Goal: Information Seeking & Learning: Learn about a topic

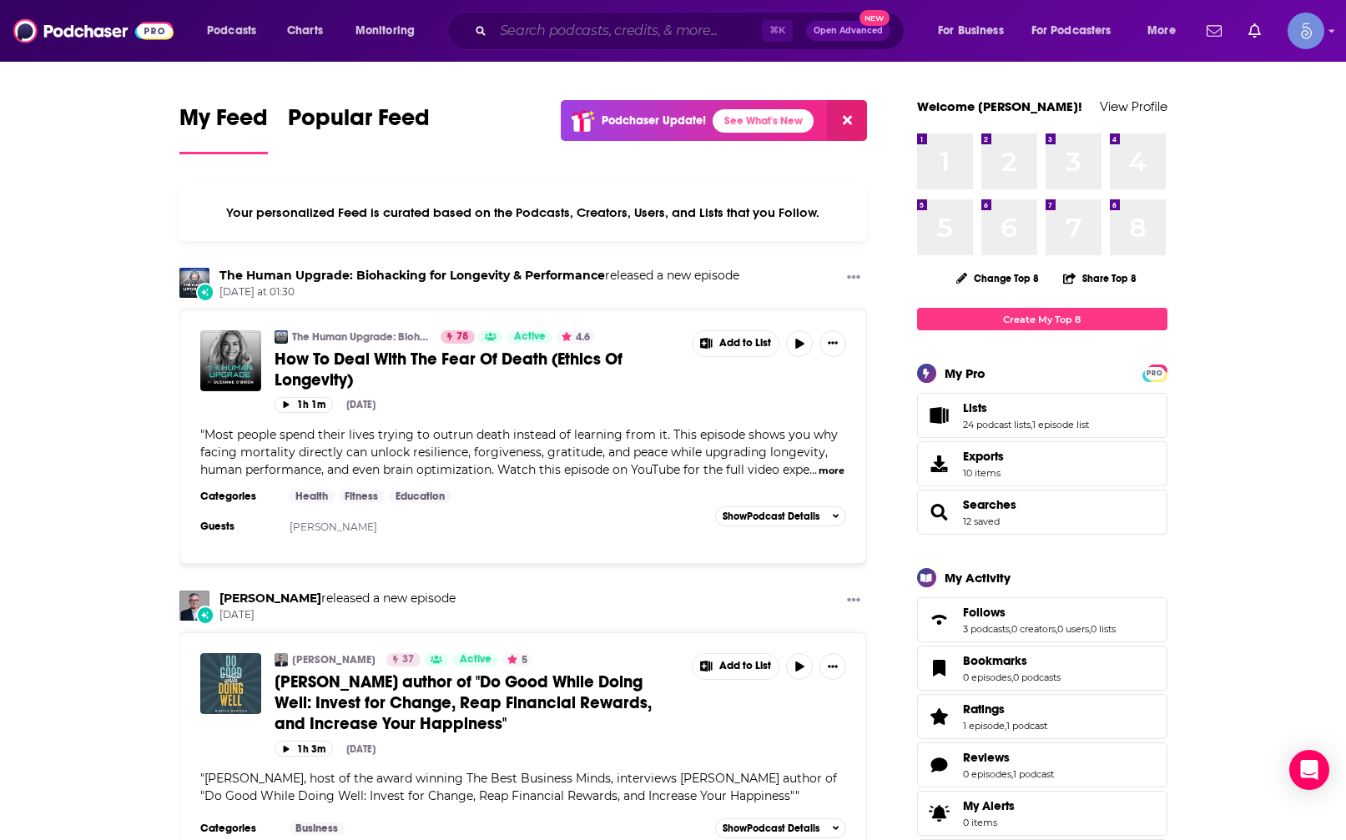
click at [603, 43] on input "Search podcasts, credits, & more..." at bounding box center [627, 31] width 269 height 27
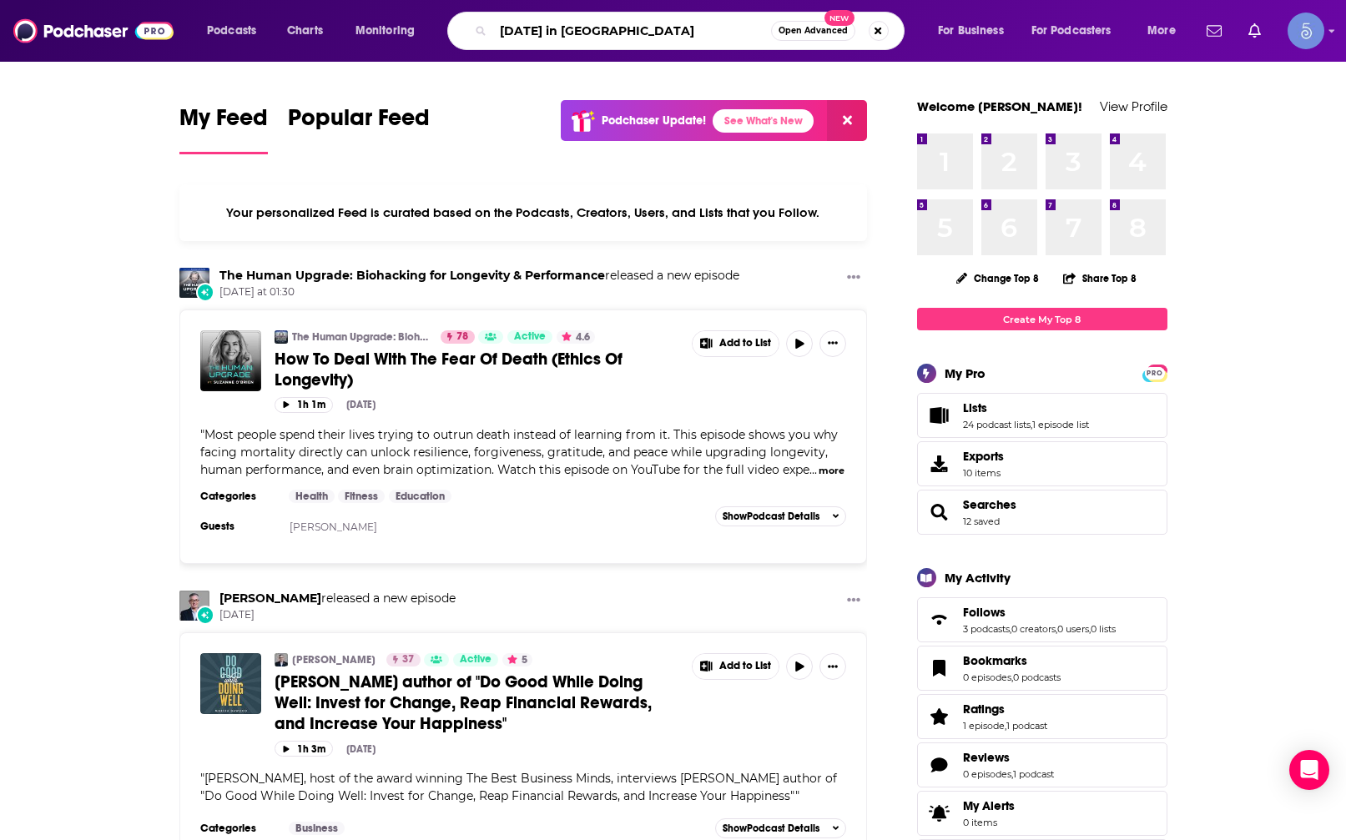
type input "[DATE] in [GEOGRAPHIC_DATA]"
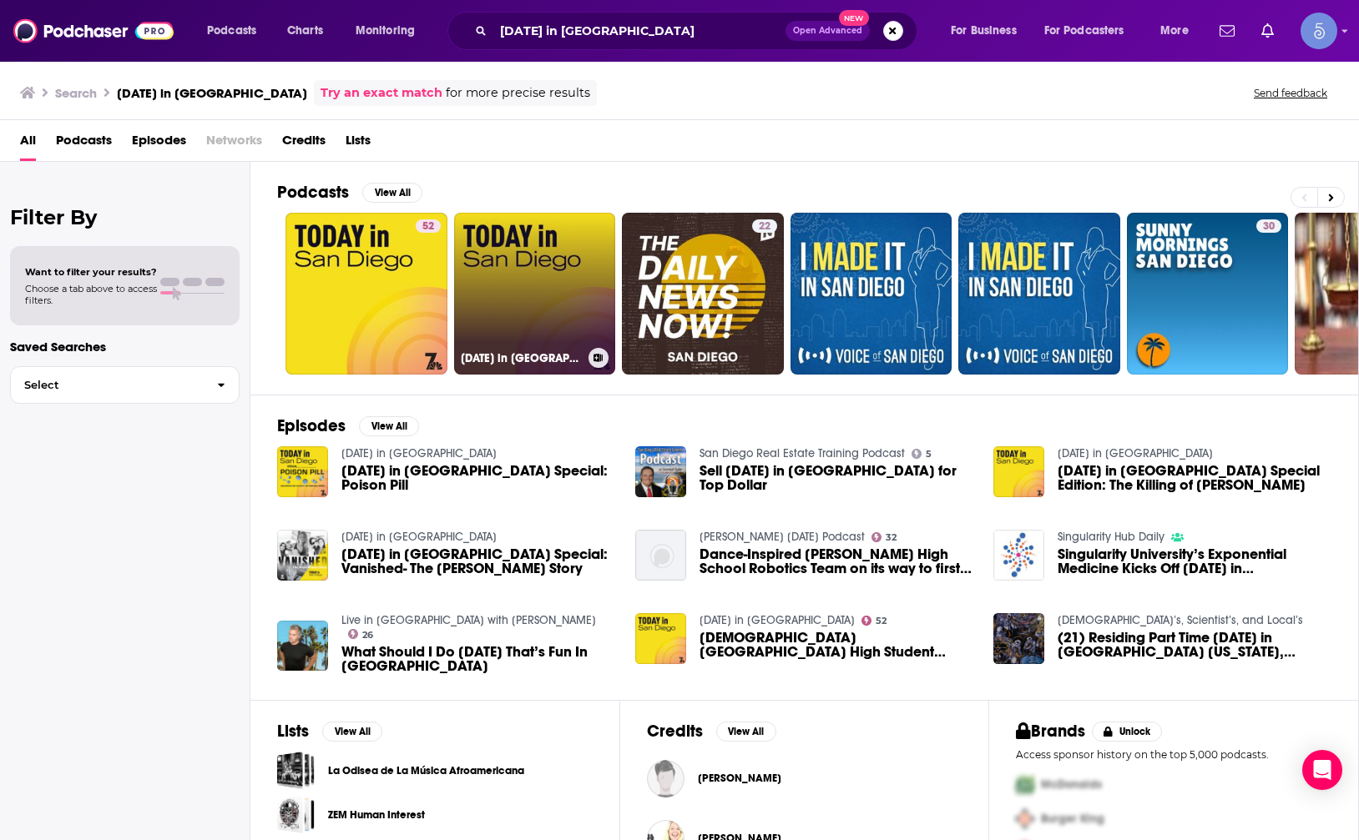
click at [570, 328] on link "[DATE] in [GEOGRAPHIC_DATA]" at bounding box center [535, 294] width 162 height 162
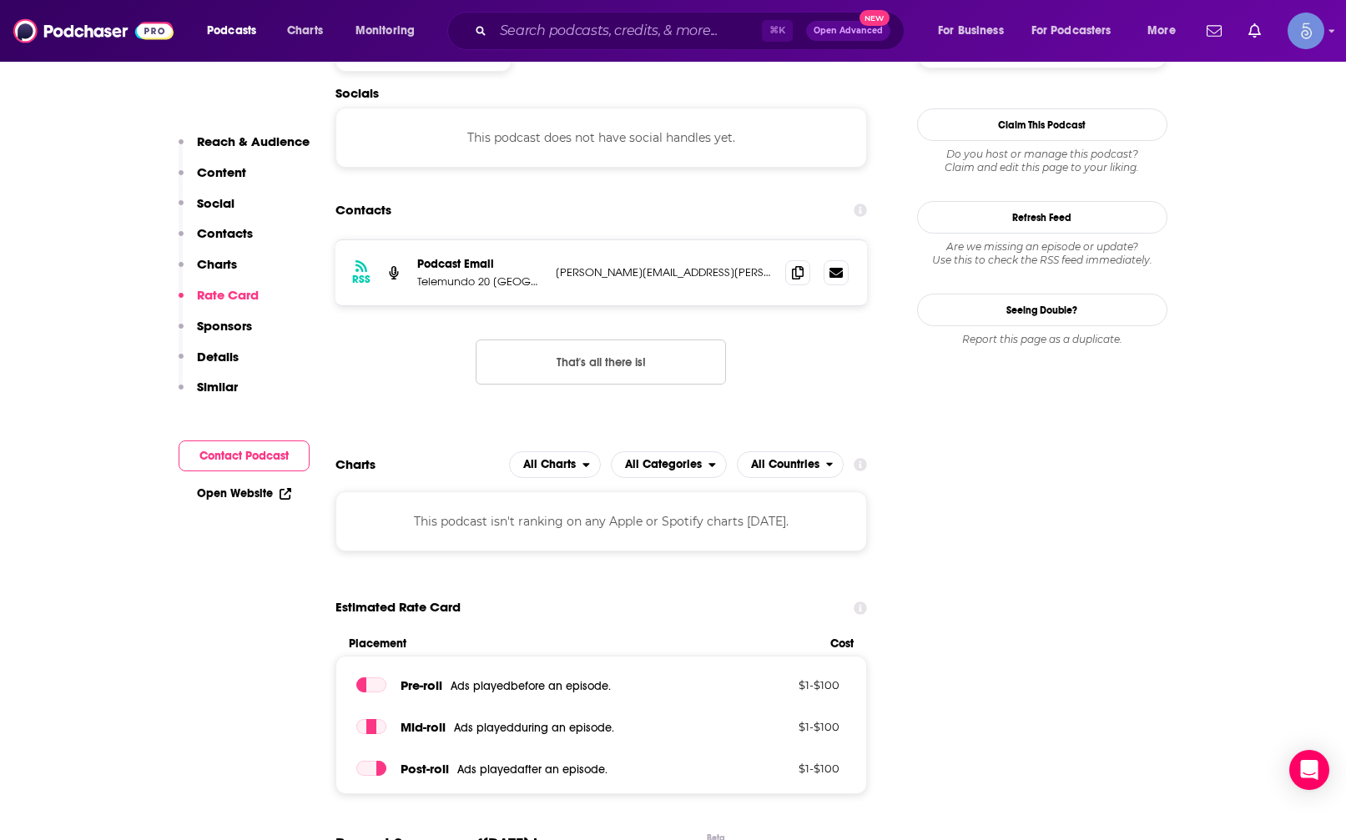
scroll to position [1332, 0]
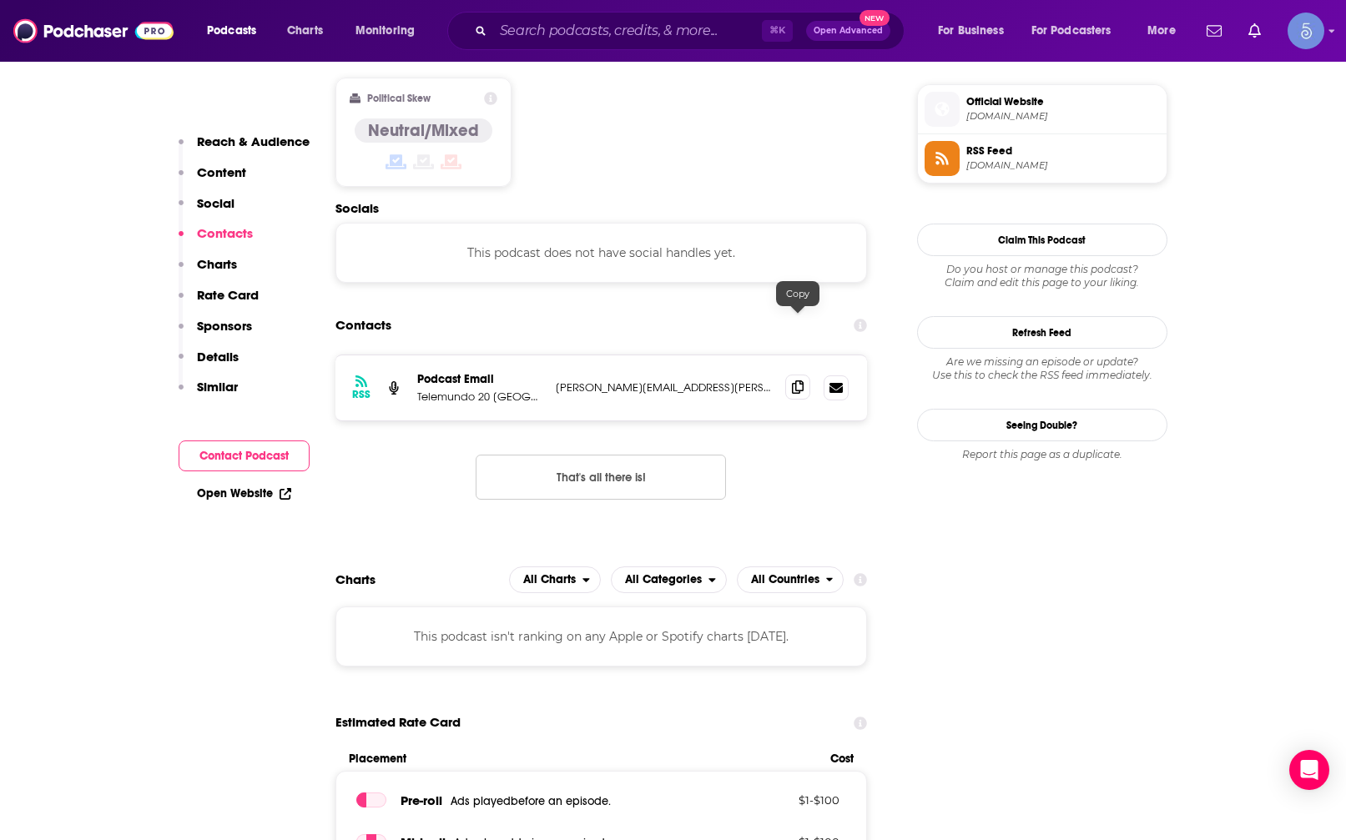
click at [801, 381] on icon at bounding box center [798, 387] width 12 height 13
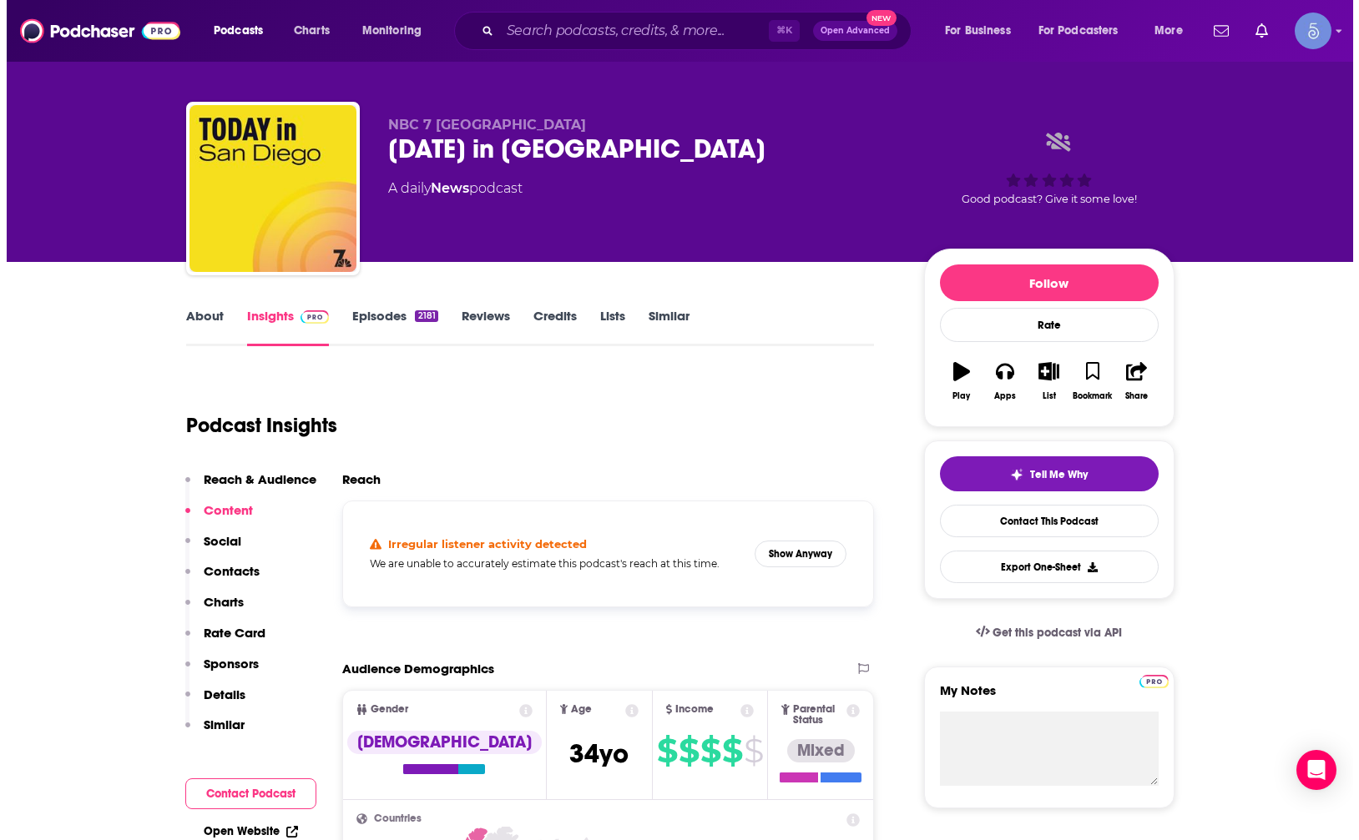
scroll to position [0, 0]
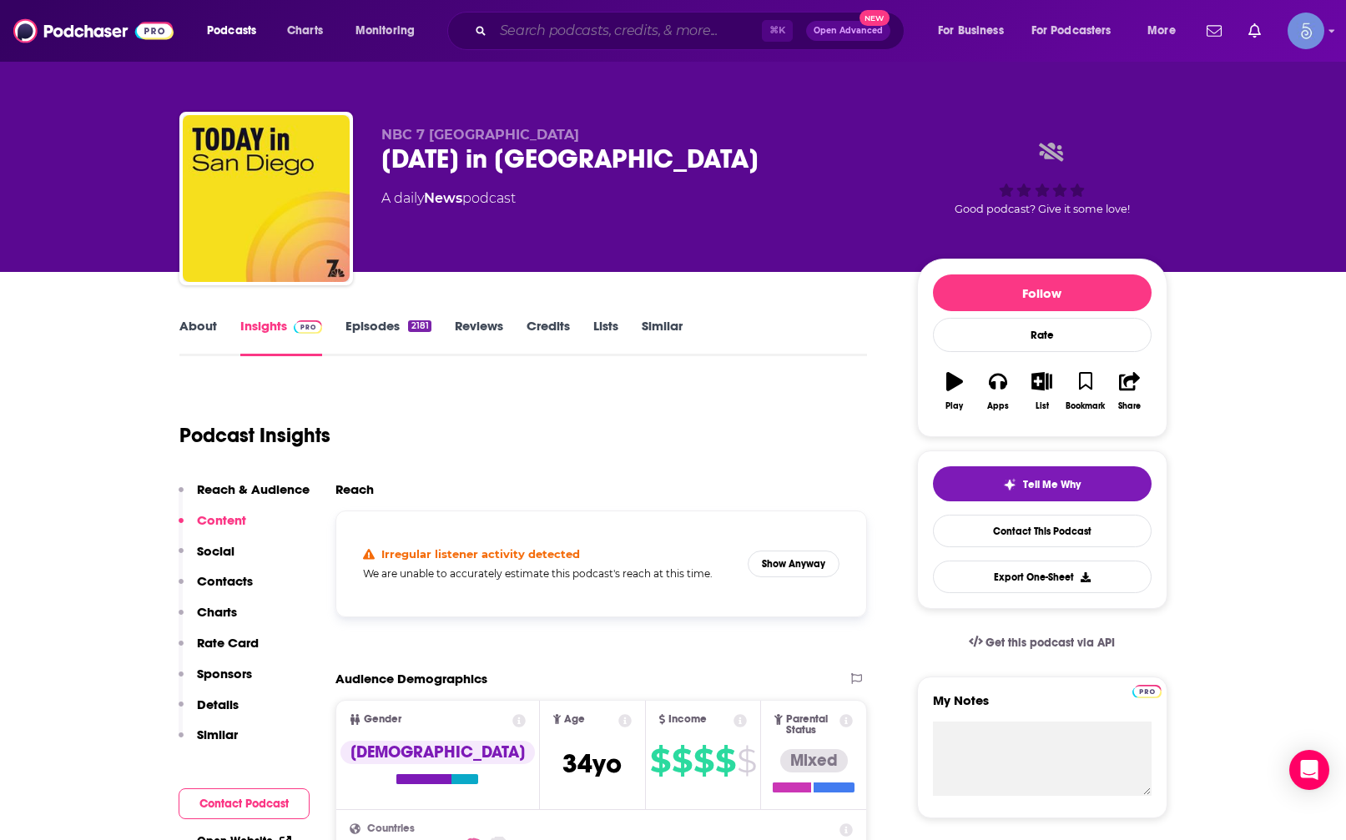
click at [576, 37] on input "Search podcasts, credits, & more..." at bounding box center [627, 31] width 269 height 27
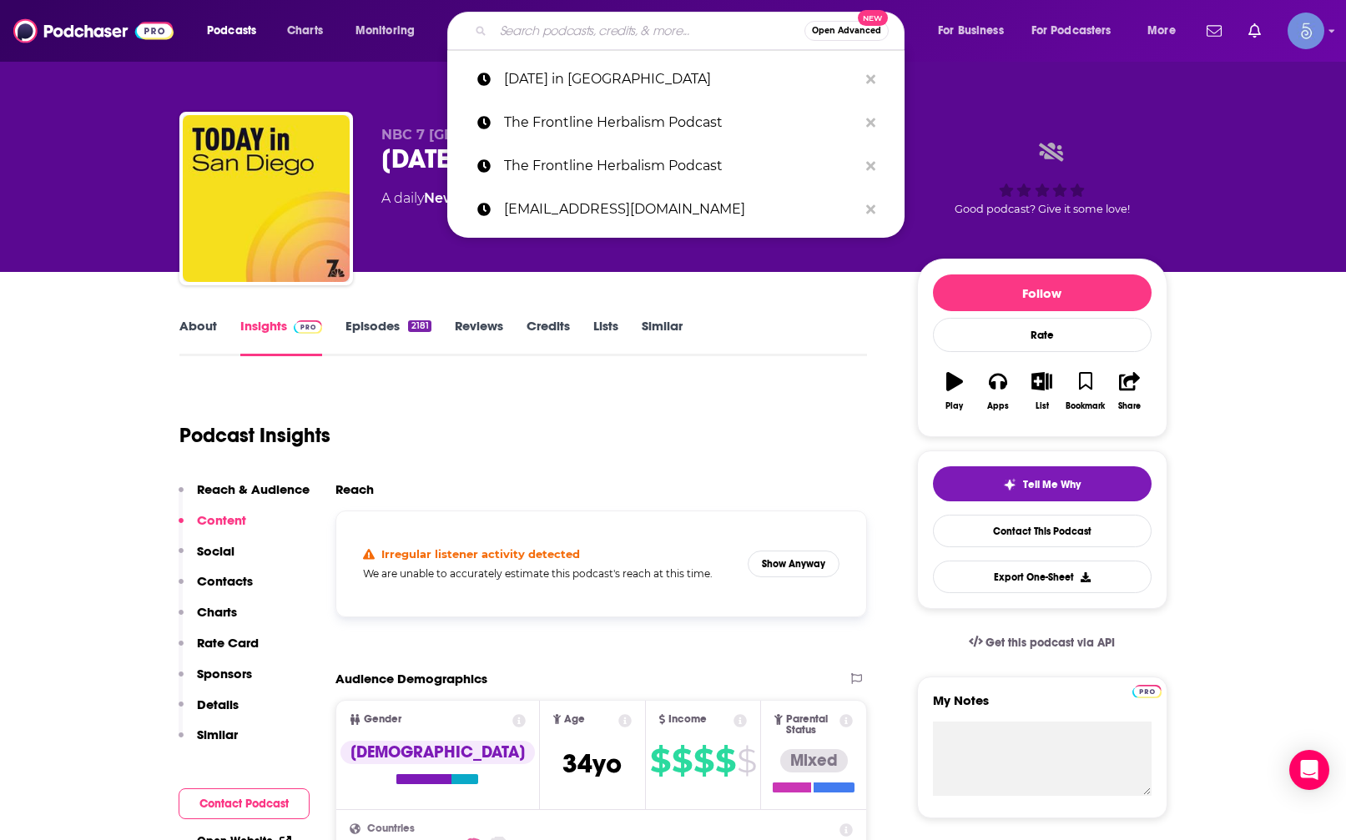
click at [210, 337] on link "About" at bounding box center [198, 337] width 38 height 38
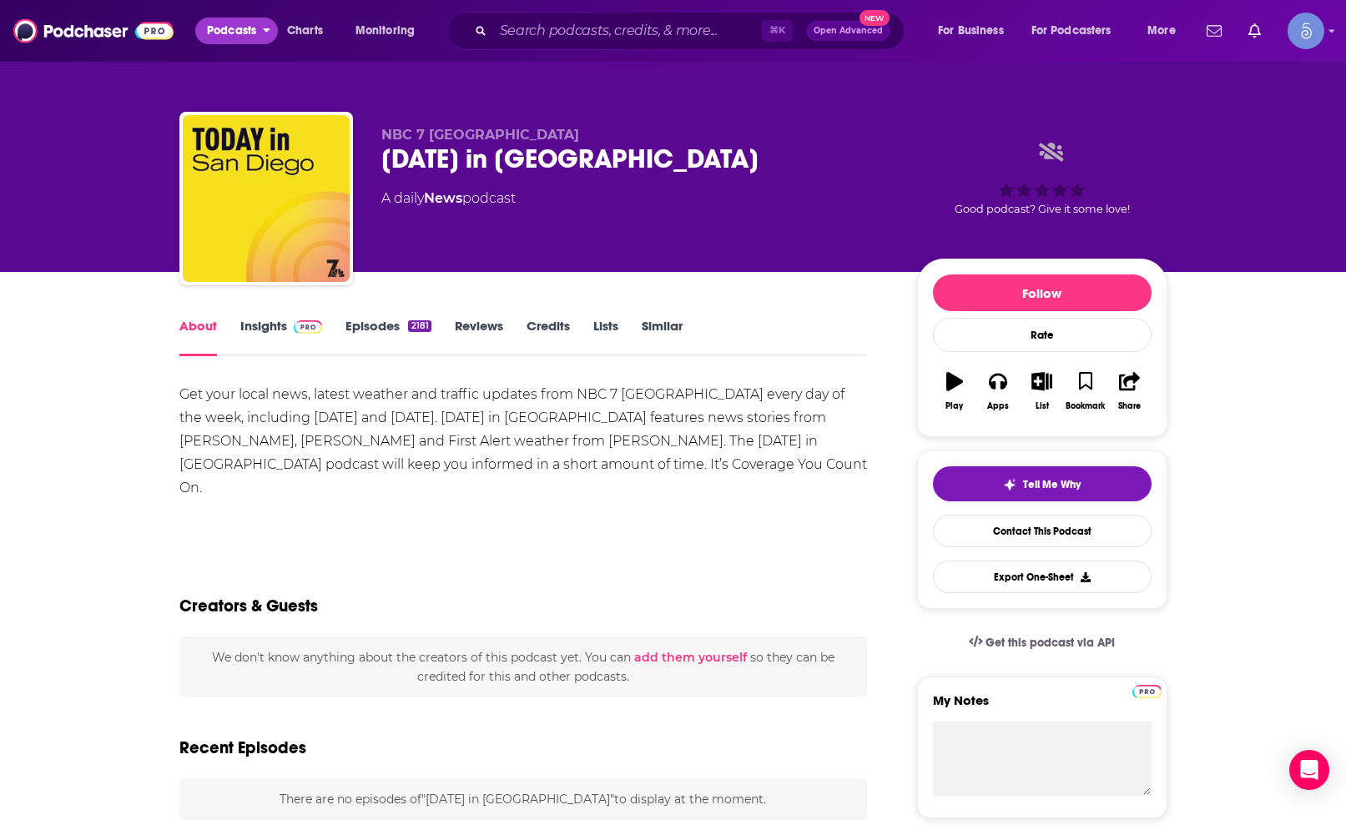
click at [260, 36] on button "Podcasts" at bounding box center [236, 31] width 83 height 27
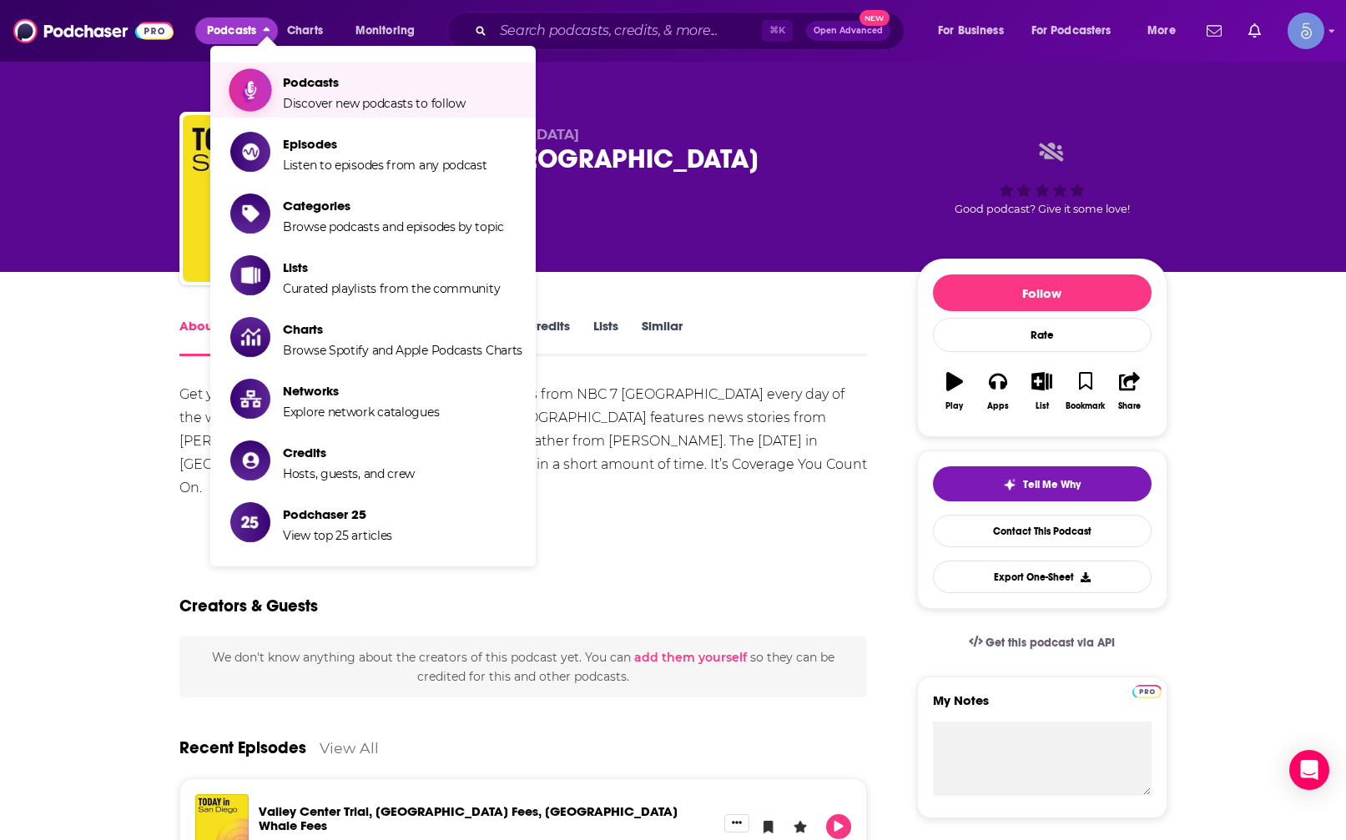
click at [261, 98] on span "Show item sub-menu" at bounding box center [250, 90] width 129 height 129
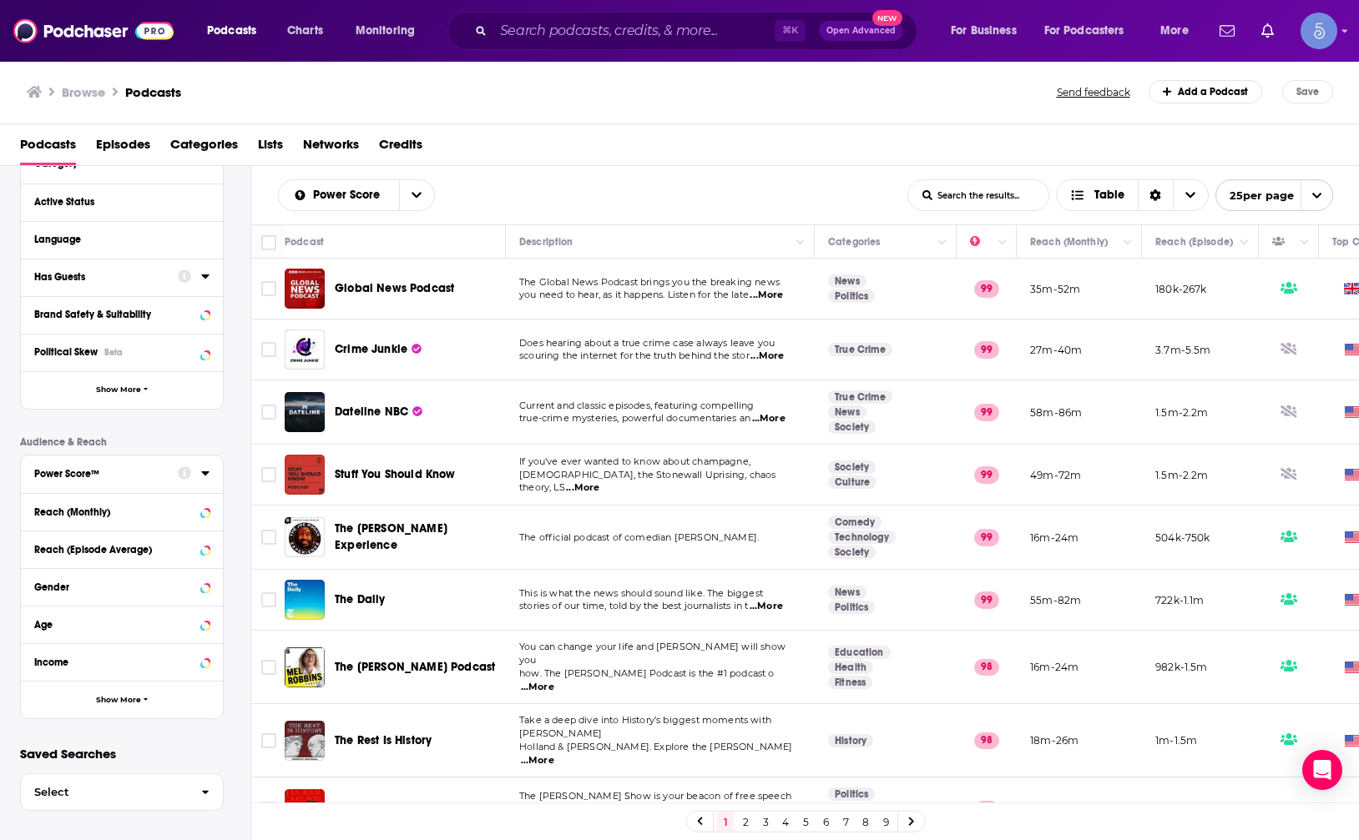
scroll to position [33, 0]
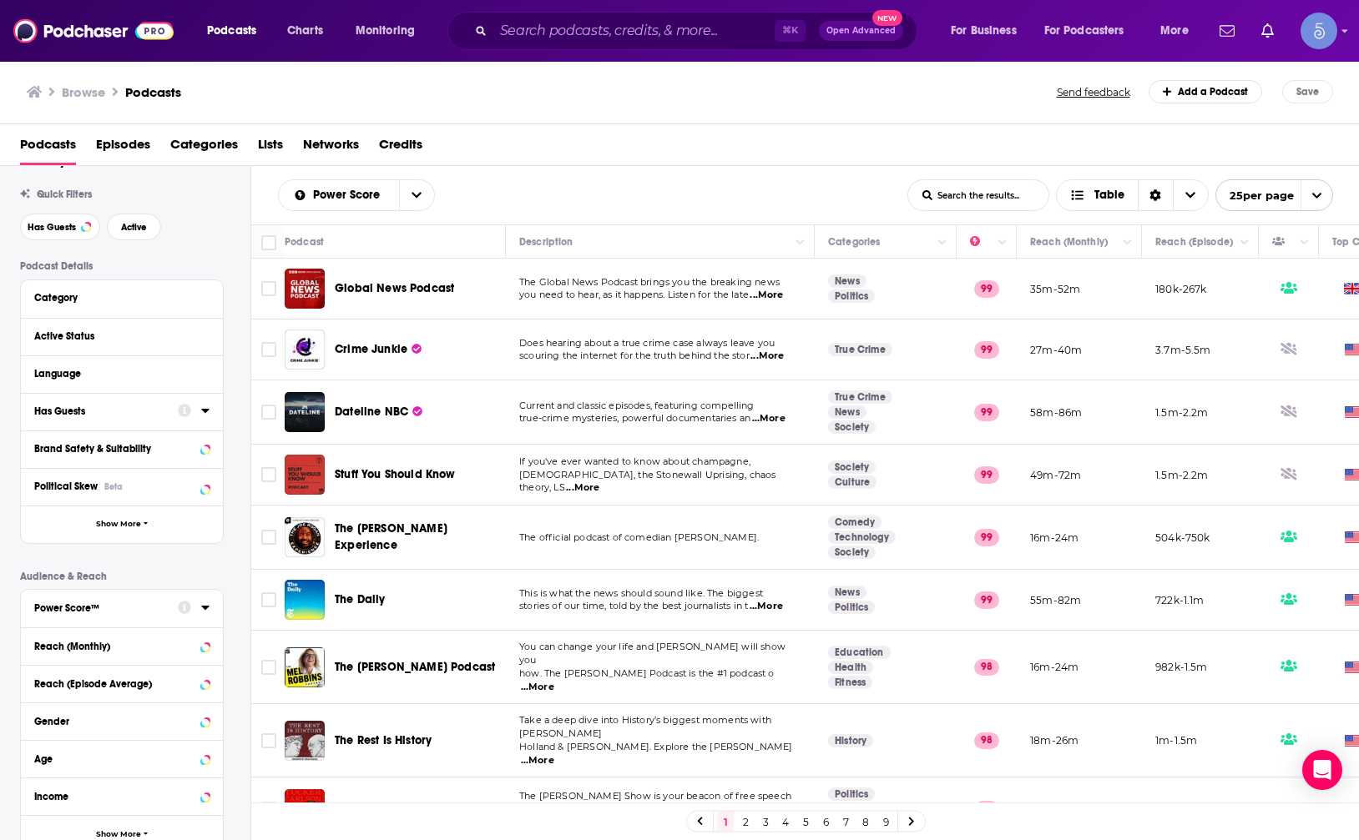
click at [209, 291] on div "Category" at bounding box center [122, 299] width 202 height 38
click at [205, 306] on div at bounding box center [205, 297] width 8 height 21
click at [1013, 197] on input "List Search Input" at bounding box center [978, 195] width 140 height 30
click at [1073, 194] on icon "Choose View" at bounding box center [1077, 195] width 15 height 12
click at [1163, 197] on div "Sort Direction" at bounding box center [1154, 195] width 35 height 30
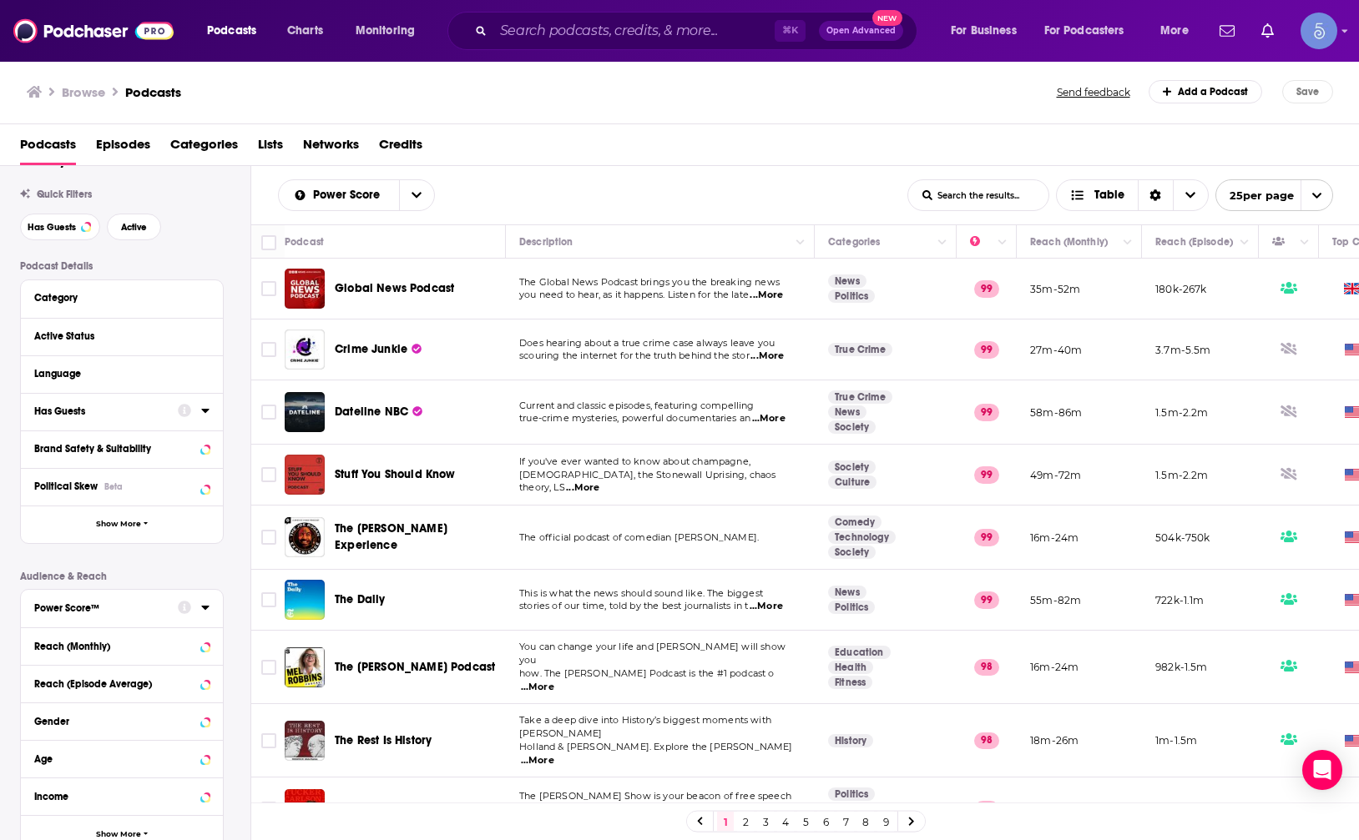
click at [870, 134] on div "Podcasts Episodes Categories Lists Networks Credits" at bounding box center [683, 148] width 1326 height 34
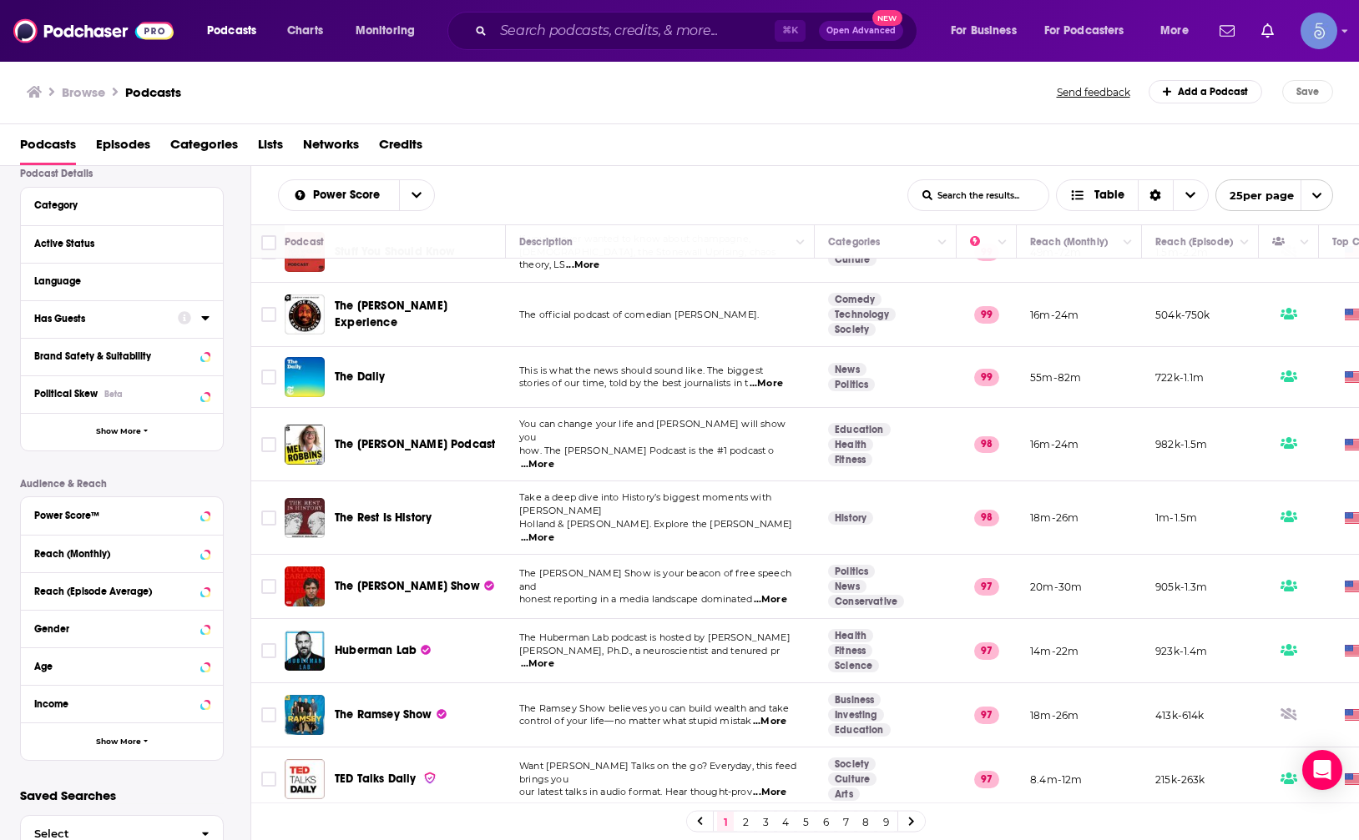
scroll to position [171, 0]
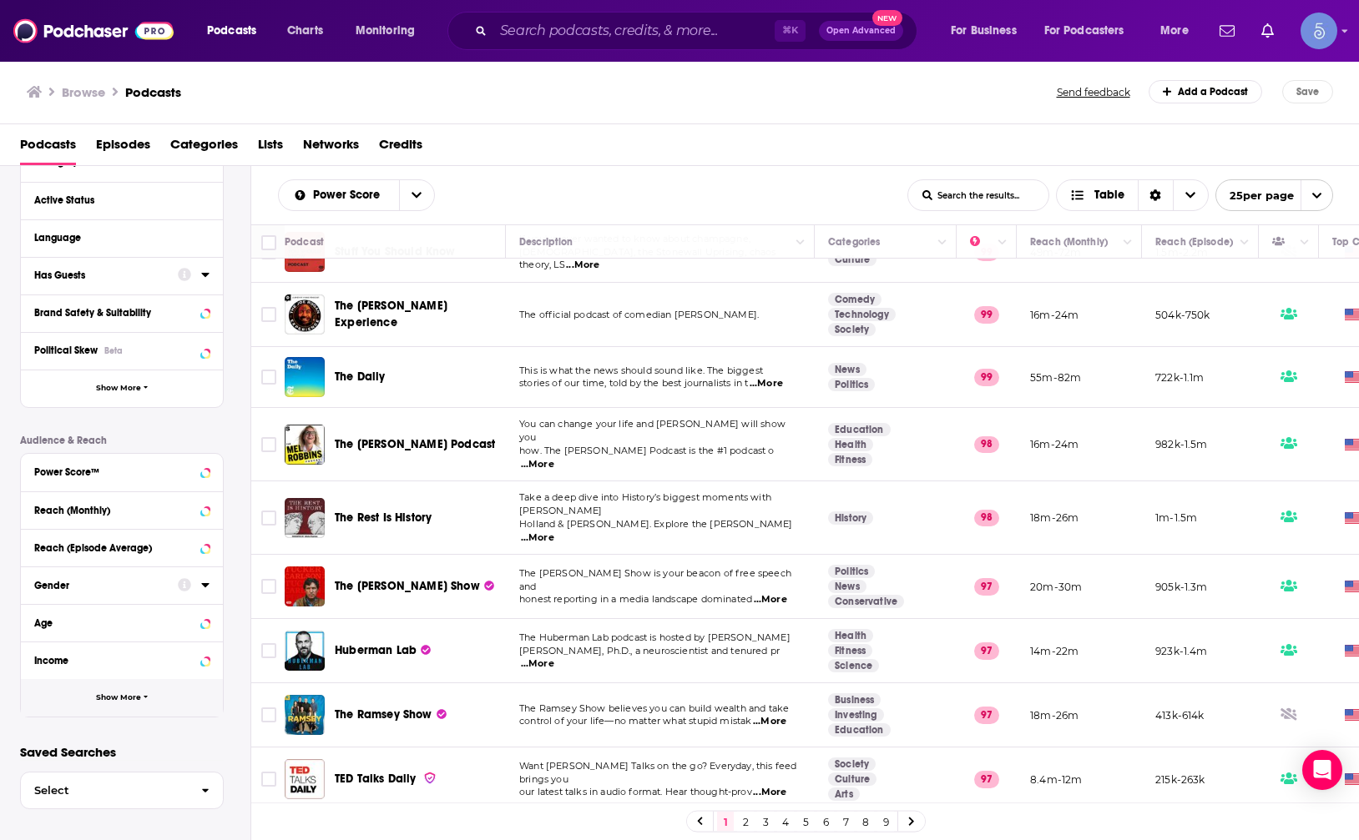
click at [115, 693] on span "Show More" at bounding box center [118, 697] width 45 height 9
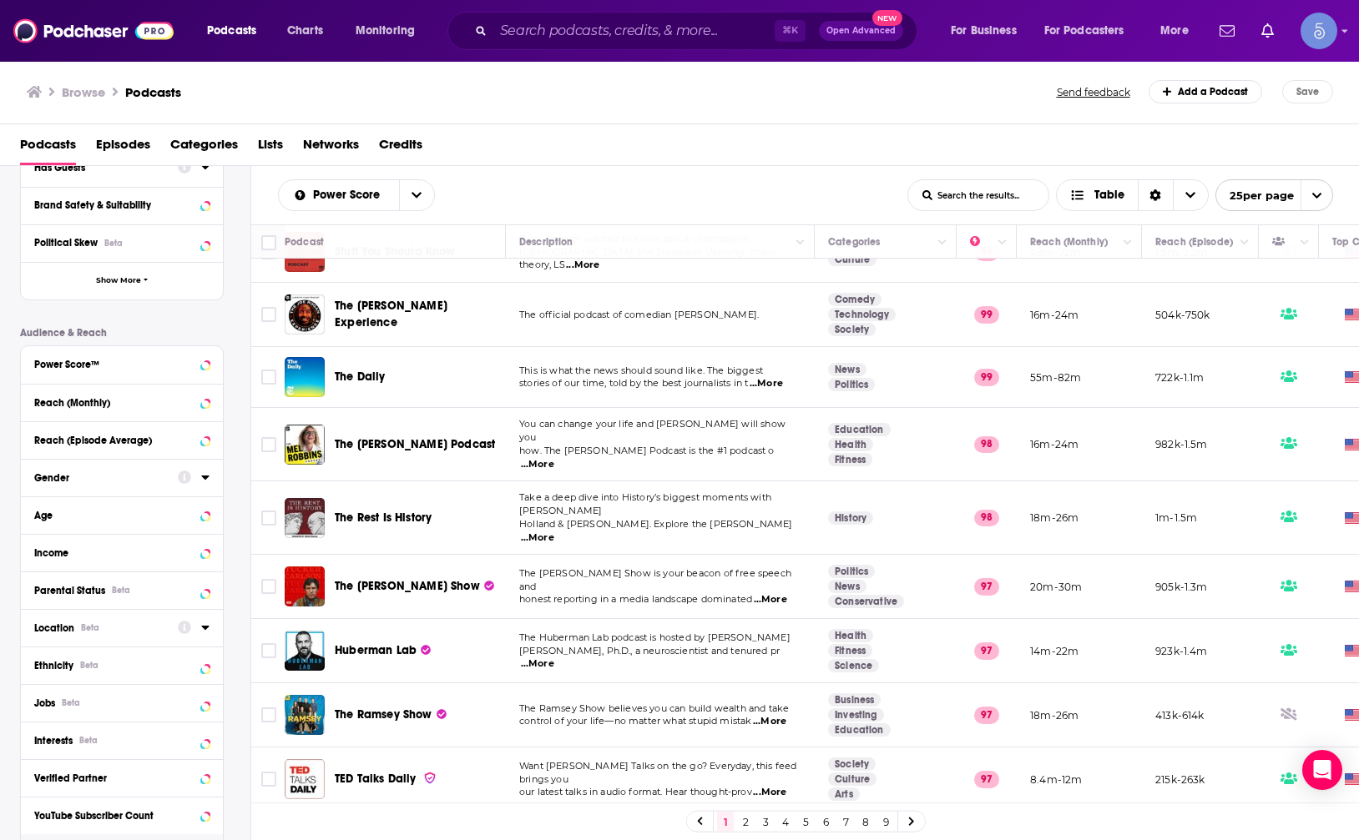
scroll to position [279, 0]
click at [147, 627] on div "Location Beta" at bounding box center [100, 627] width 133 height 12
click at [139, 658] on input at bounding box center [121, 655] width 175 height 23
type input "San Die"
click at [129, 699] on label "[GEOGRAPHIC_DATA] 817" at bounding box center [121, 699] width 175 height 14
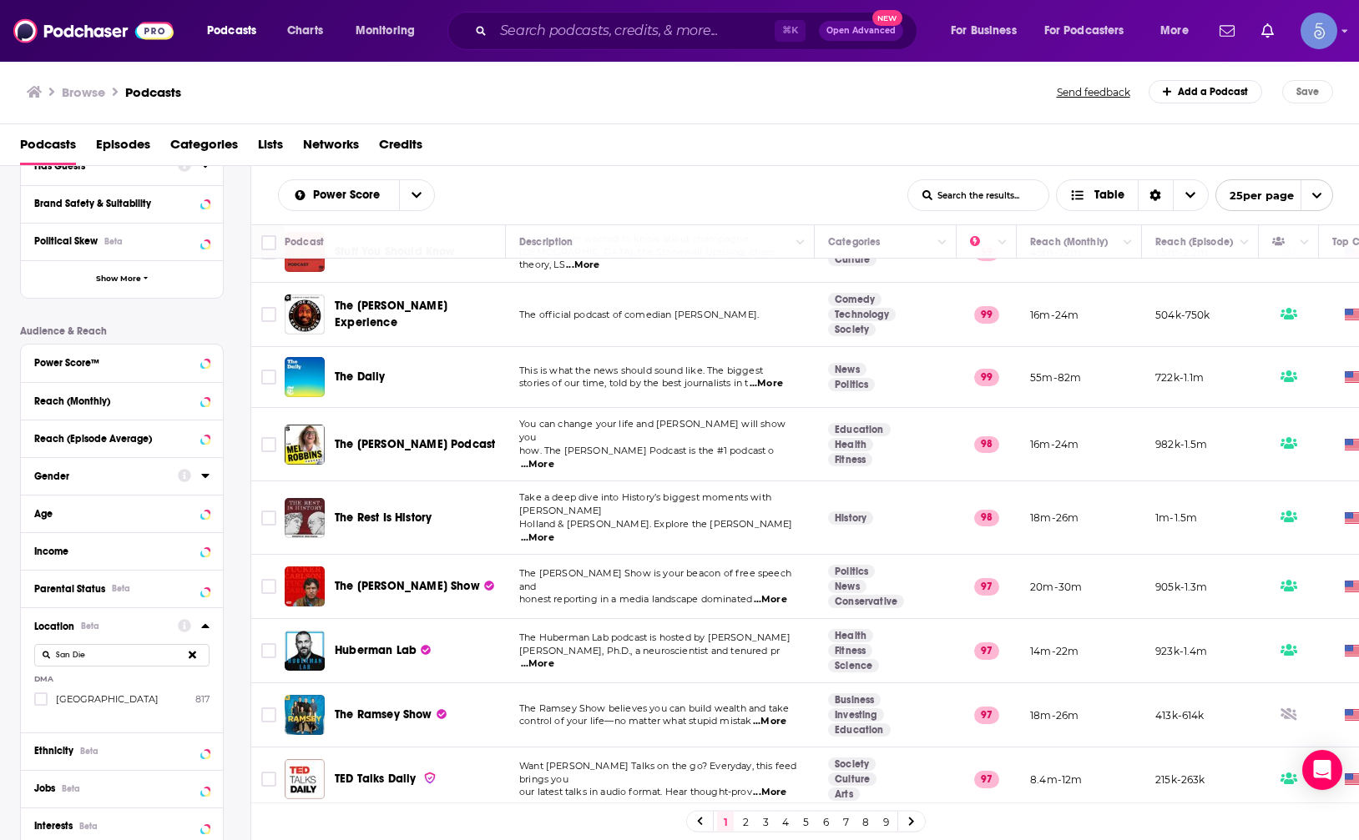
click at [41, 704] on input "multiSelectOption-sandiego-0" at bounding box center [41, 704] width 0 height 0
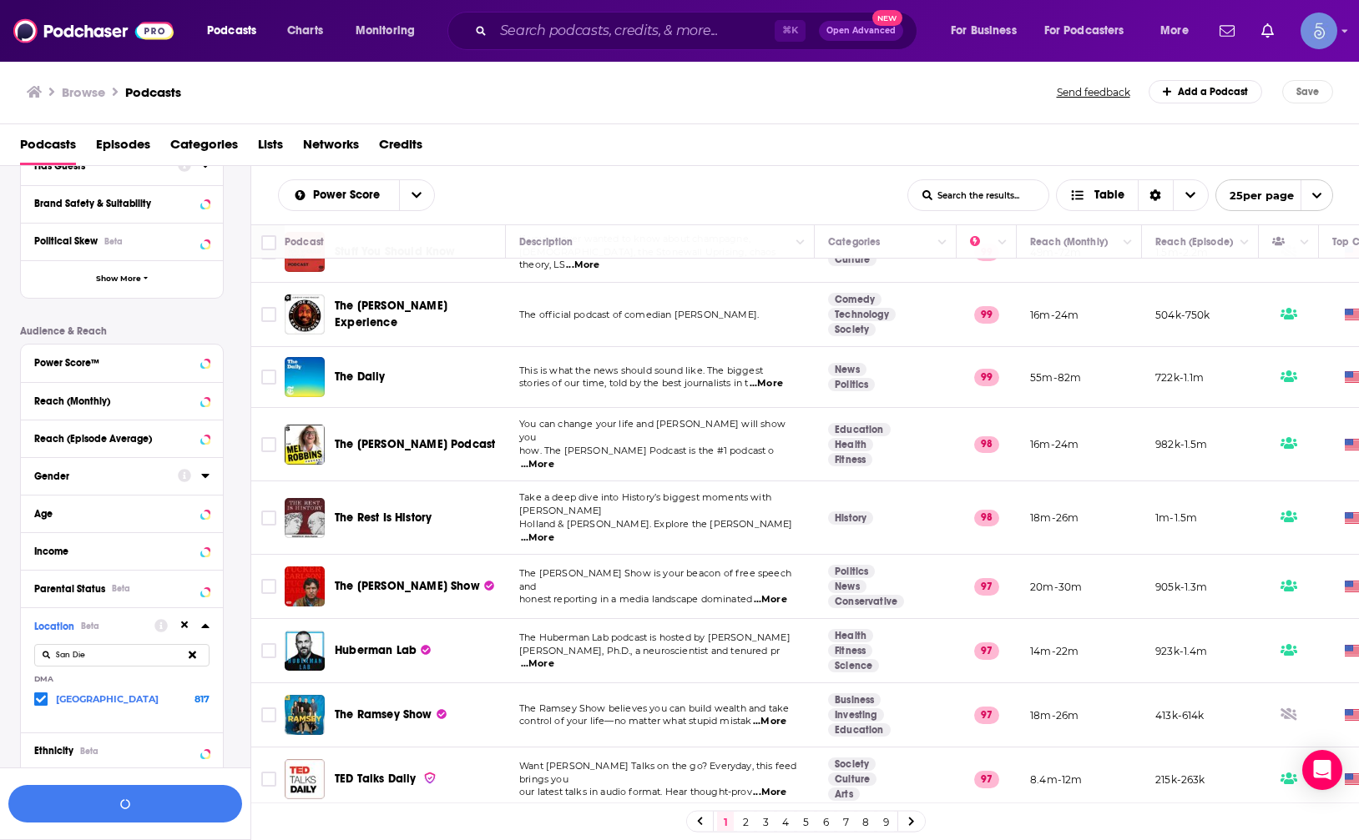
click at [115, 700] on label "[GEOGRAPHIC_DATA] 817" at bounding box center [121, 699] width 175 height 14
click at [41, 703] on input "multiSelectOption-sandiego-0" at bounding box center [41, 703] width 0 height 0
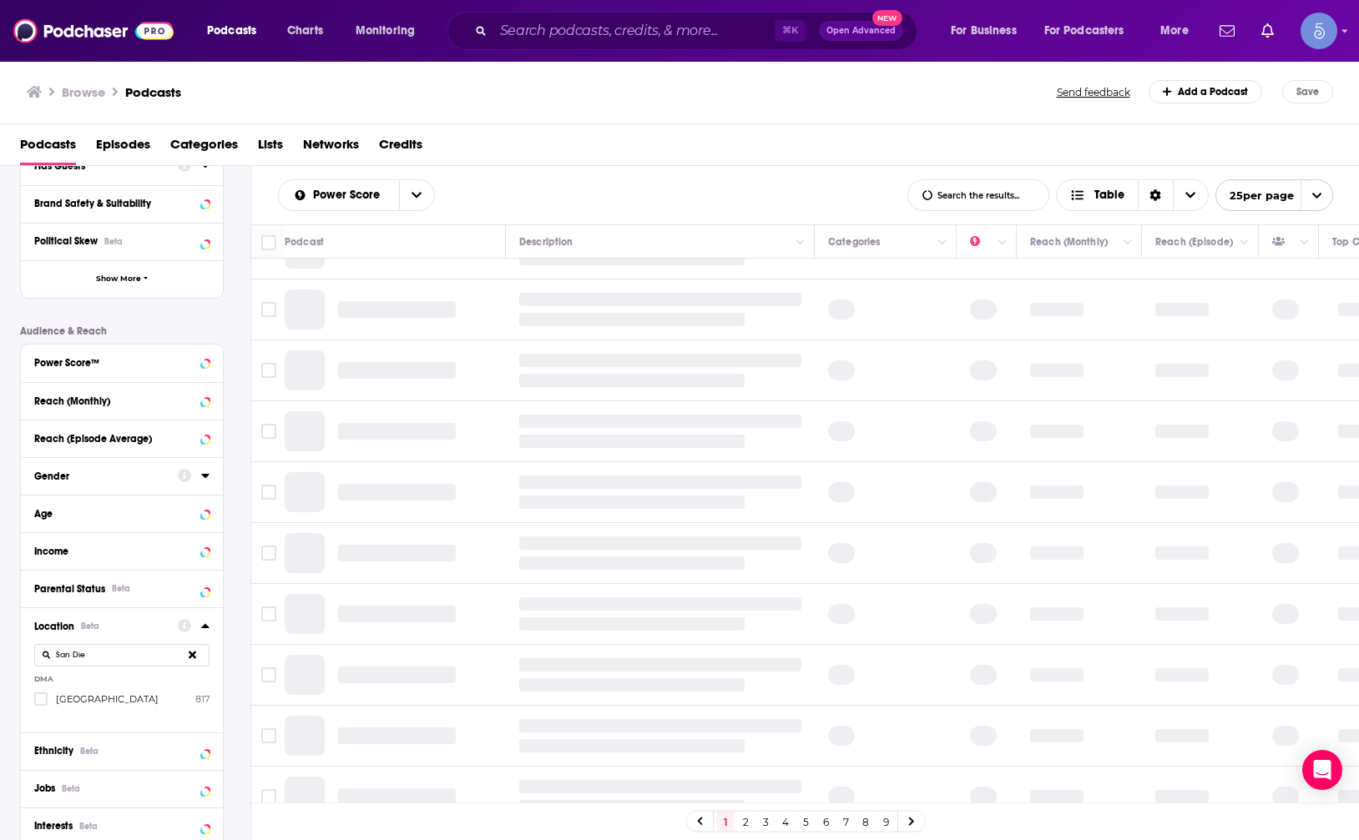
click at [115, 700] on label "[GEOGRAPHIC_DATA] 817" at bounding box center [121, 699] width 175 height 14
click at [41, 704] on input "multiSelectOption-sandiego-0" at bounding box center [41, 704] width 0 height 0
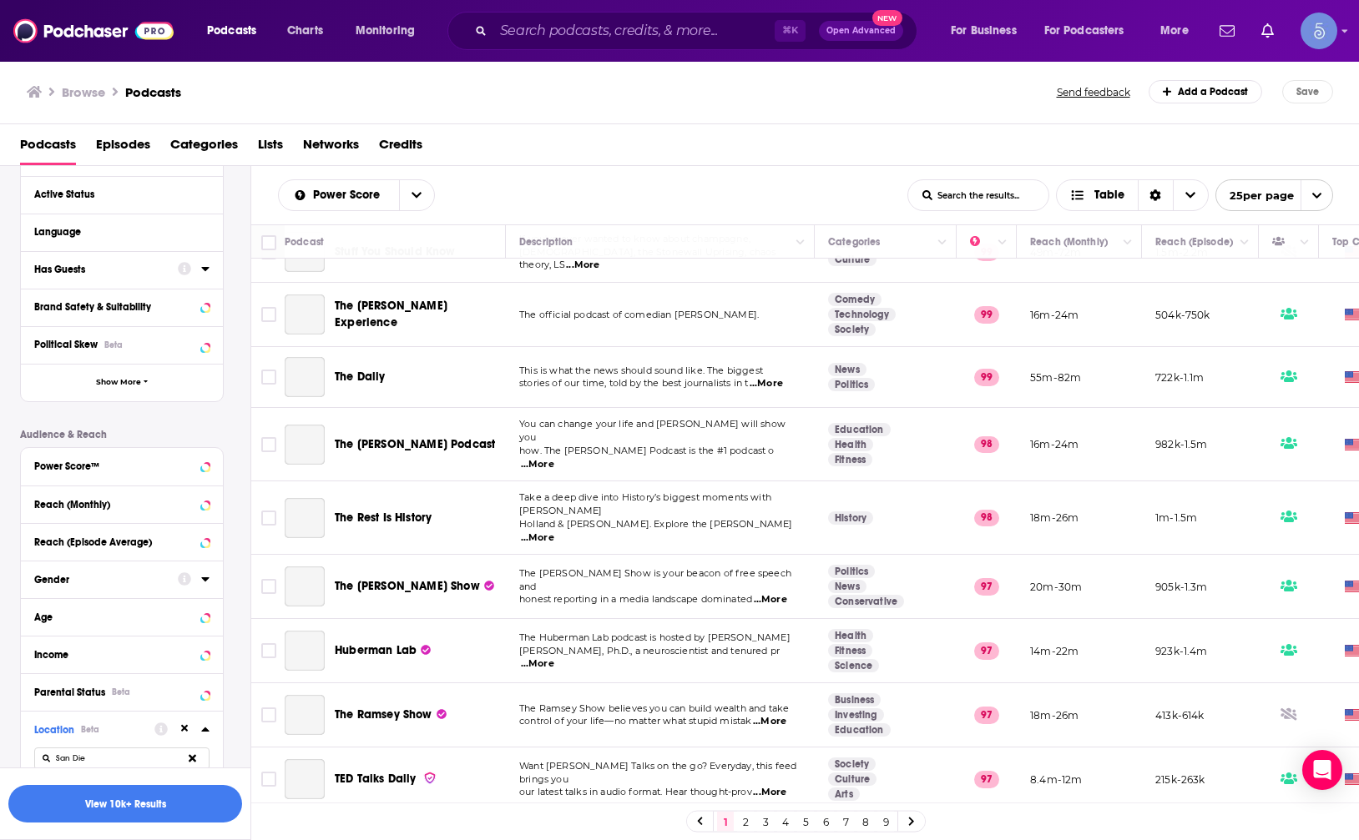
scroll to position [0, 0]
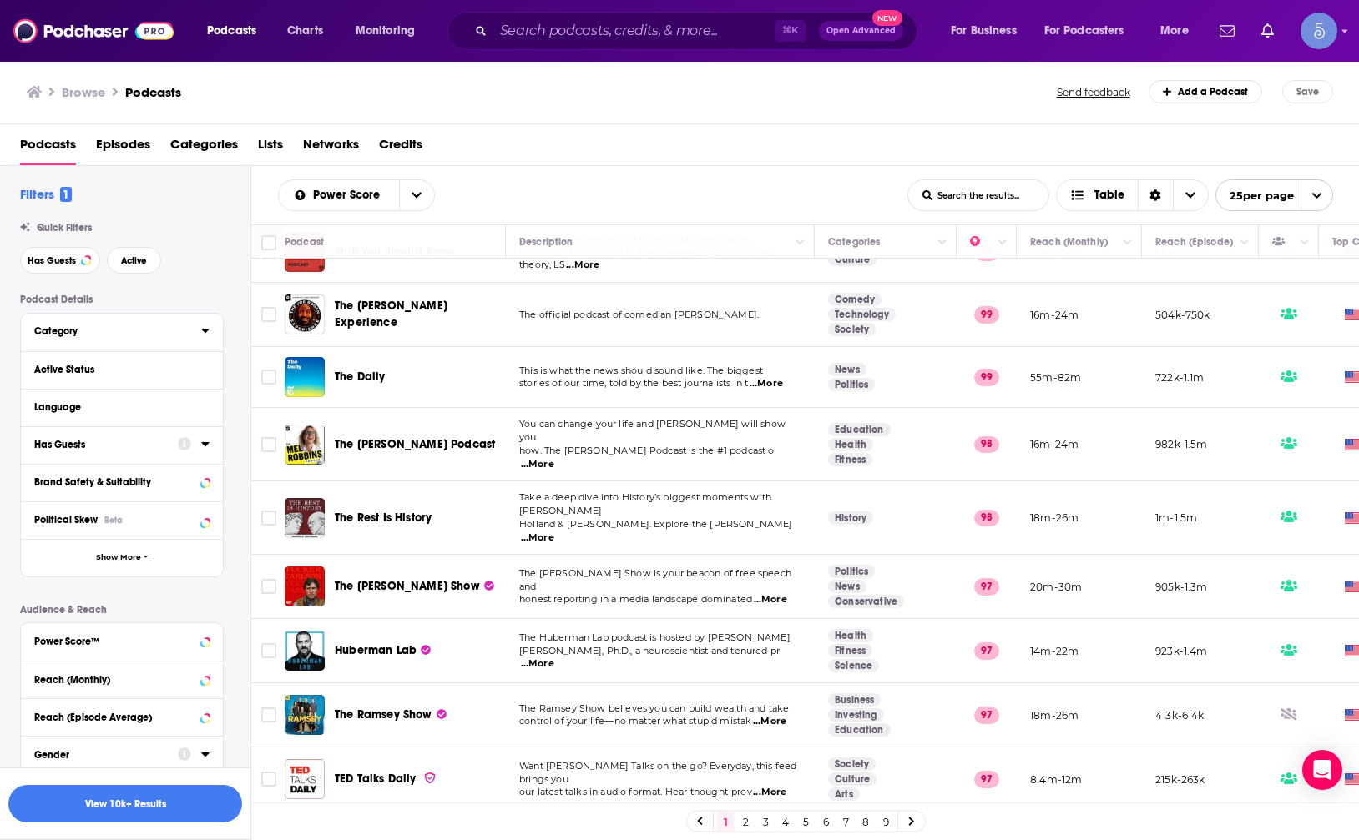
click at [124, 330] on div "Category" at bounding box center [112, 331] width 156 height 12
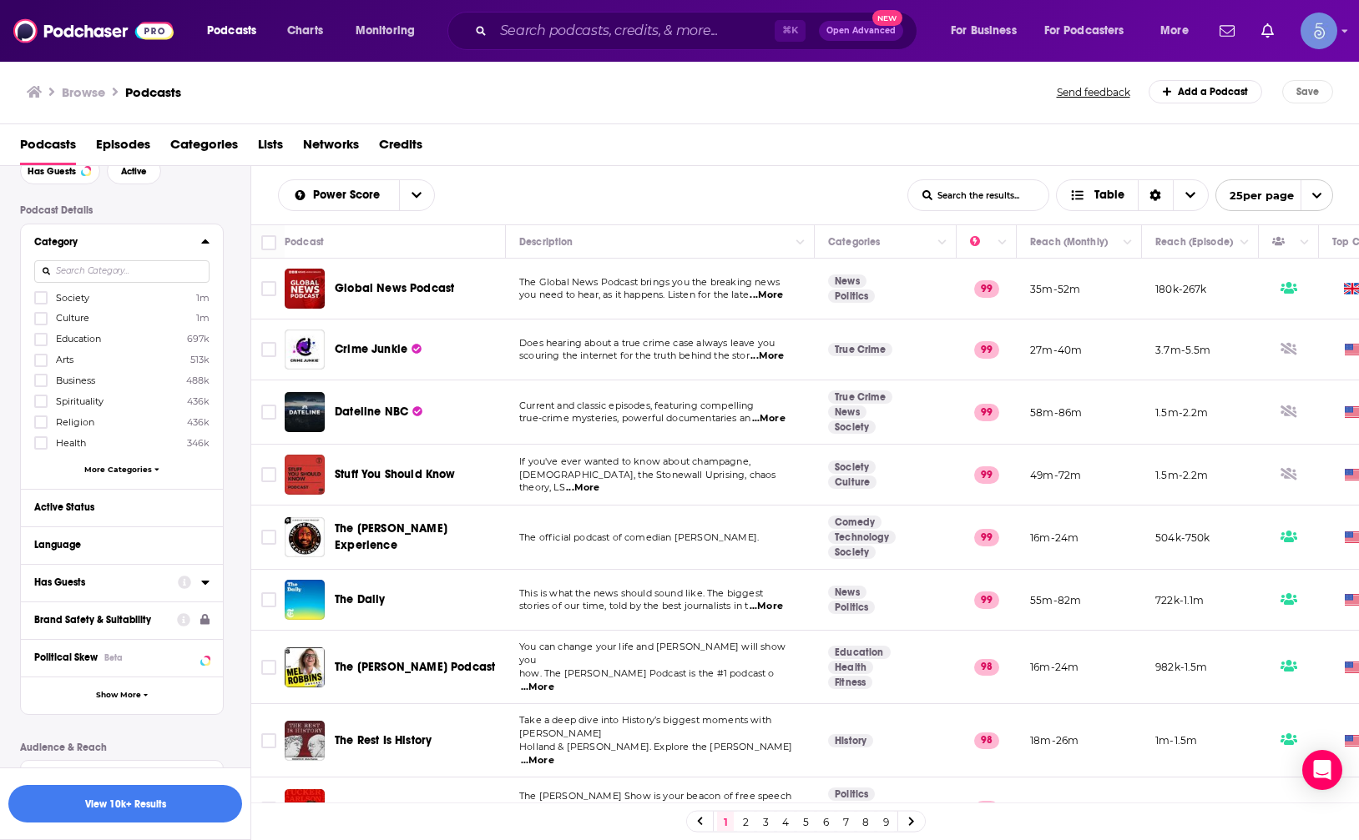
scroll to position [68, 0]
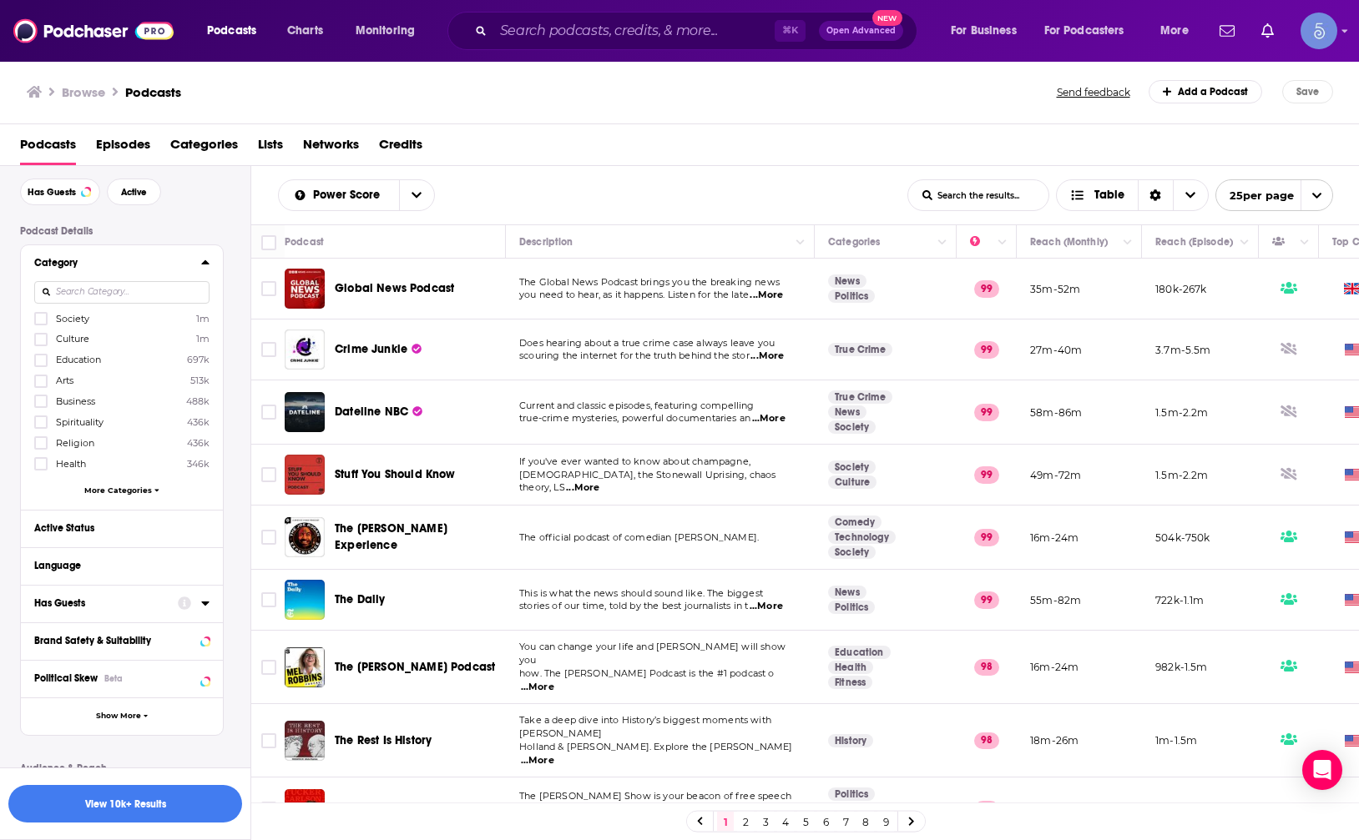
click at [70, 380] on span "Arts" at bounding box center [65, 381] width 18 height 12
click at [41, 386] on input "multiSelectOption-arts-3" at bounding box center [41, 386] width 0 height 0
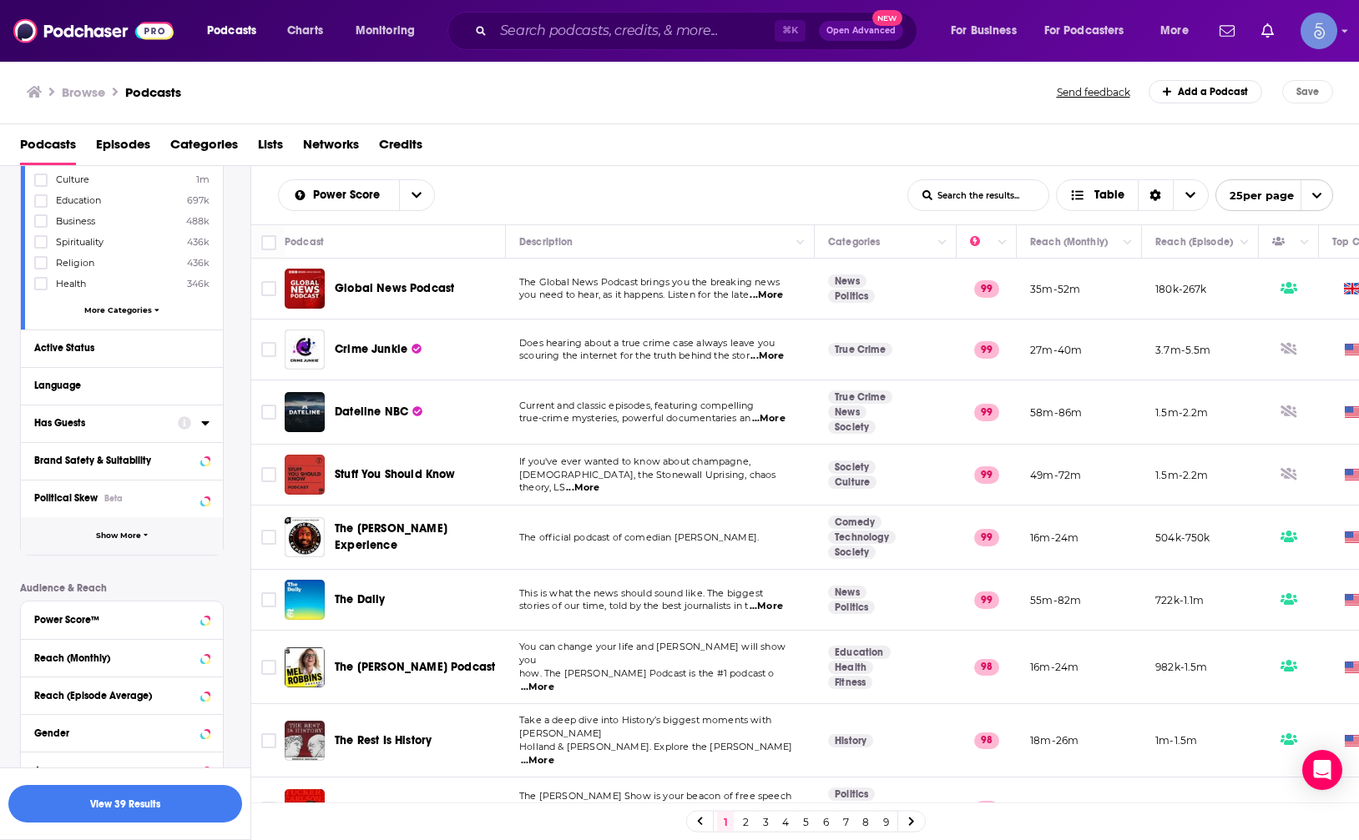
scroll to position [0, 0]
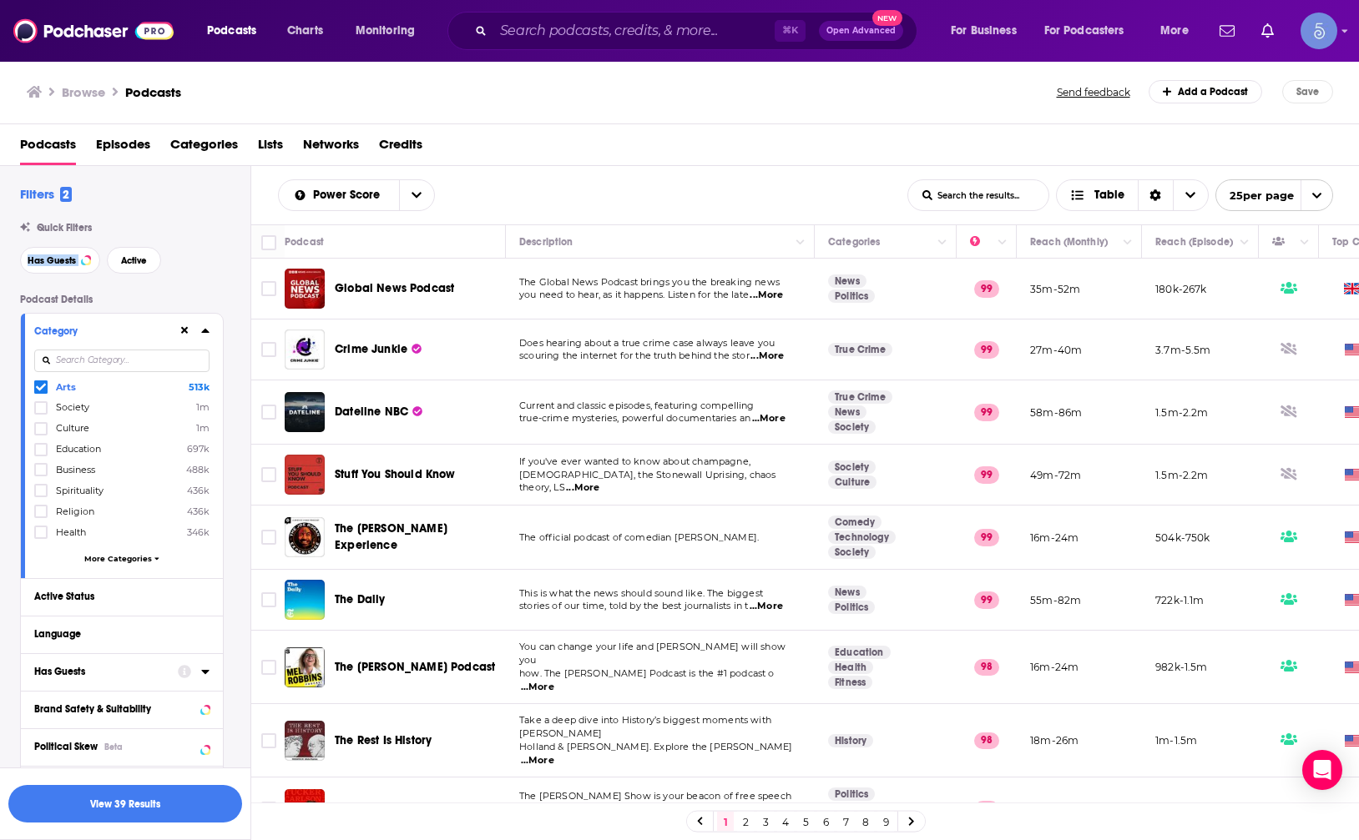
click at [175, 235] on div "Quick Filters Has Guests Active" at bounding box center [135, 248] width 230 height 52
click at [174, 222] on div "Filters 2 Quick Filters Has Guests Active Podcast Details Category Arts 513k So…" at bounding box center [135, 838] width 230 height 1305
click at [275, 33] on button "Podcasts" at bounding box center [236, 31] width 83 height 27
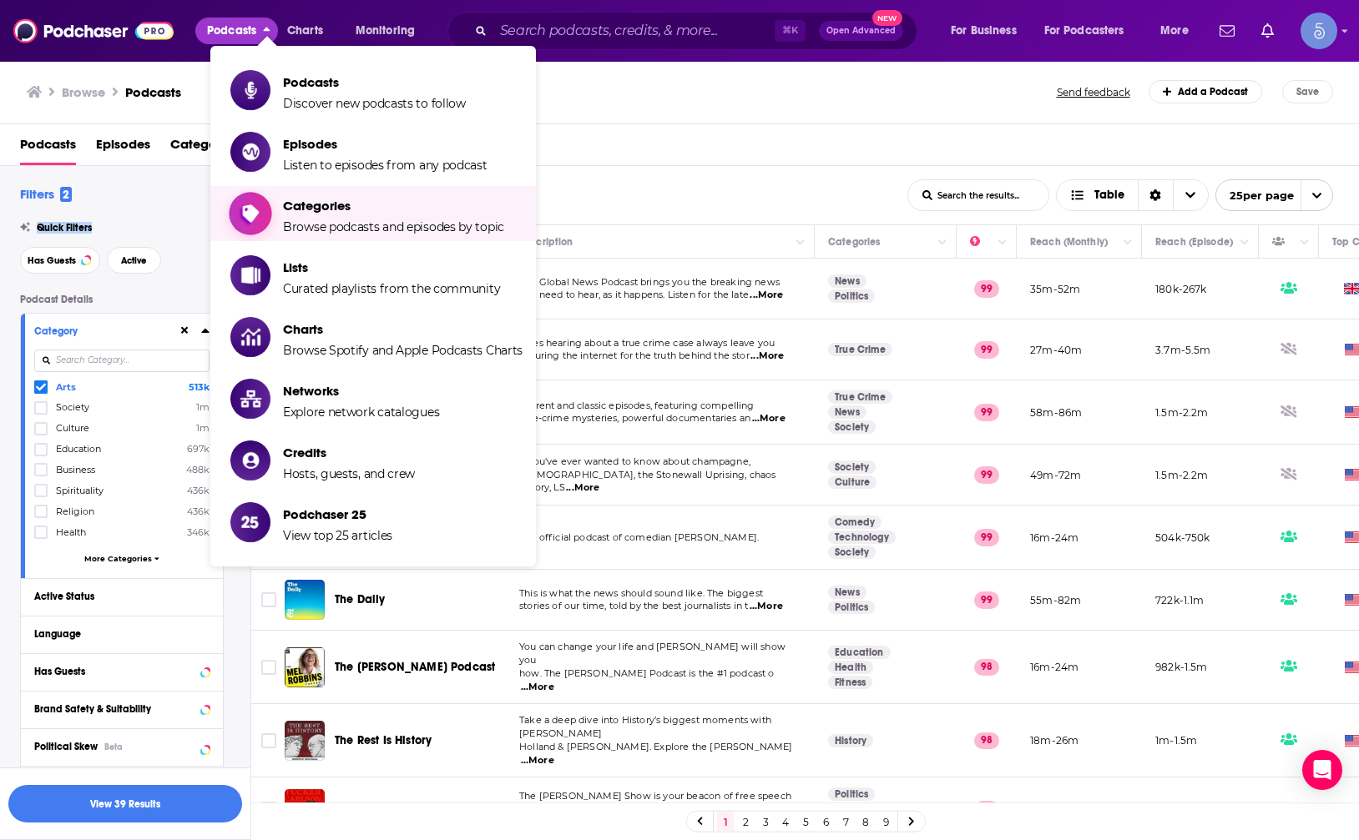
click at [417, 212] on span "Categories" at bounding box center [393, 206] width 221 height 16
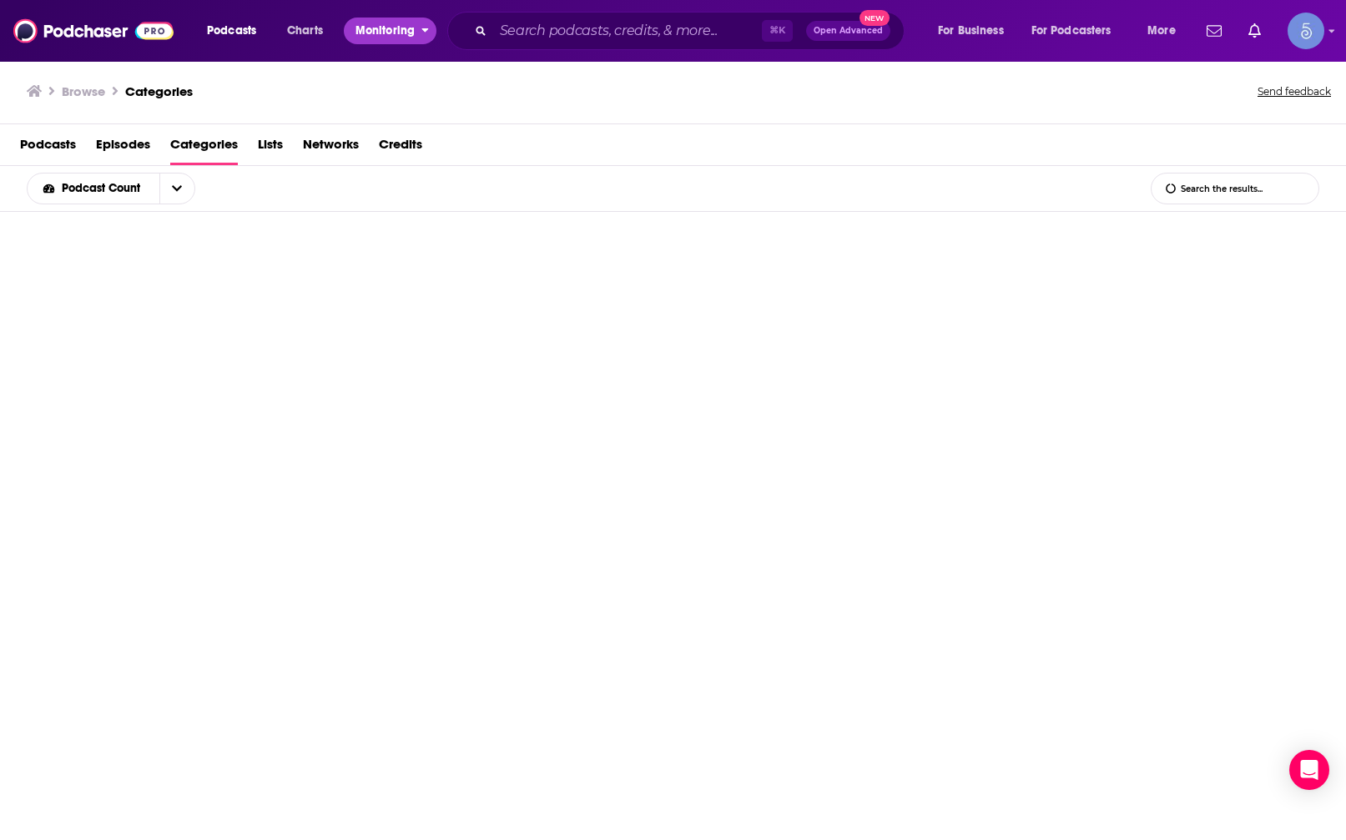
click at [397, 28] on span "Monitoring" at bounding box center [385, 30] width 59 height 23
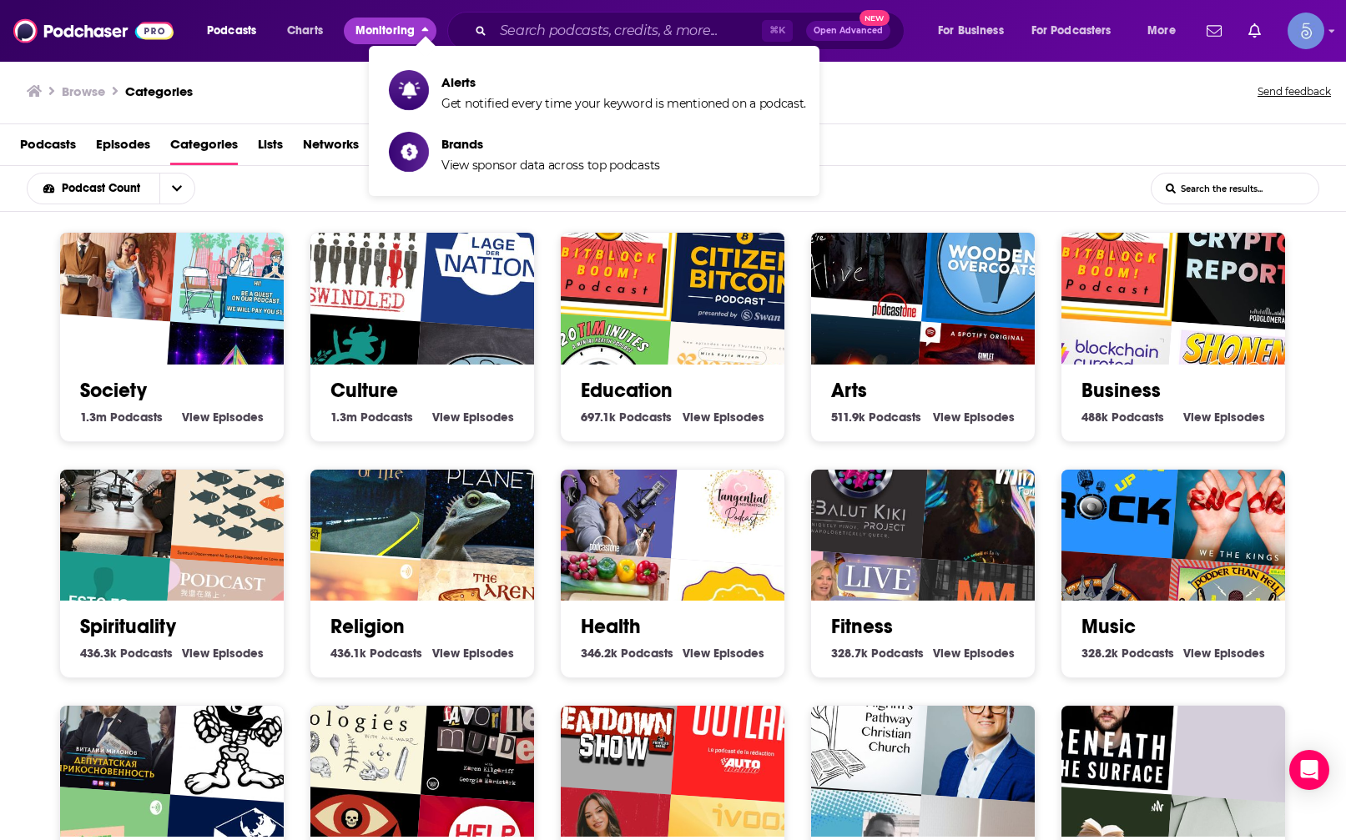
click at [397, 28] on span "Monitoring" at bounding box center [385, 30] width 59 height 23
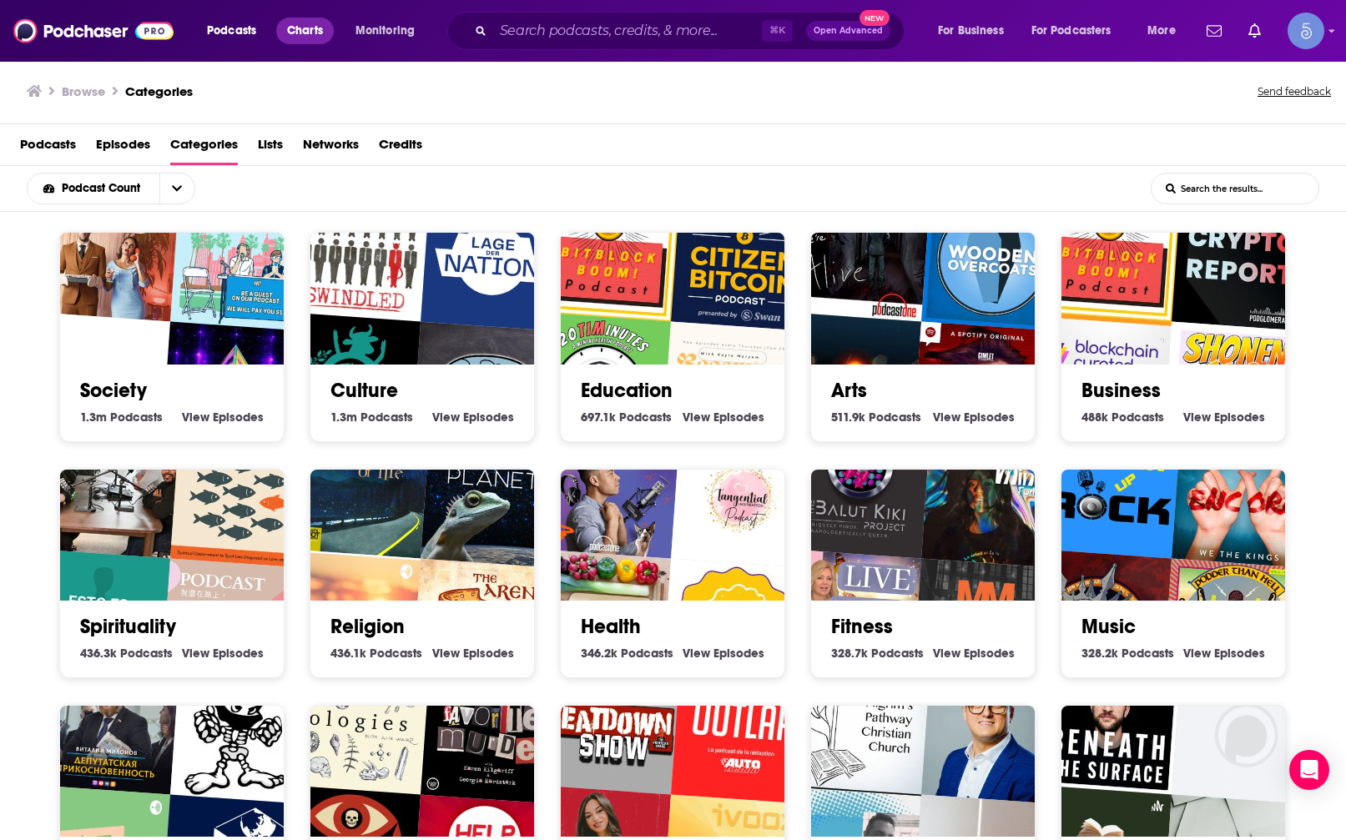
click at [317, 32] on span "Charts" at bounding box center [305, 30] width 36 height 23
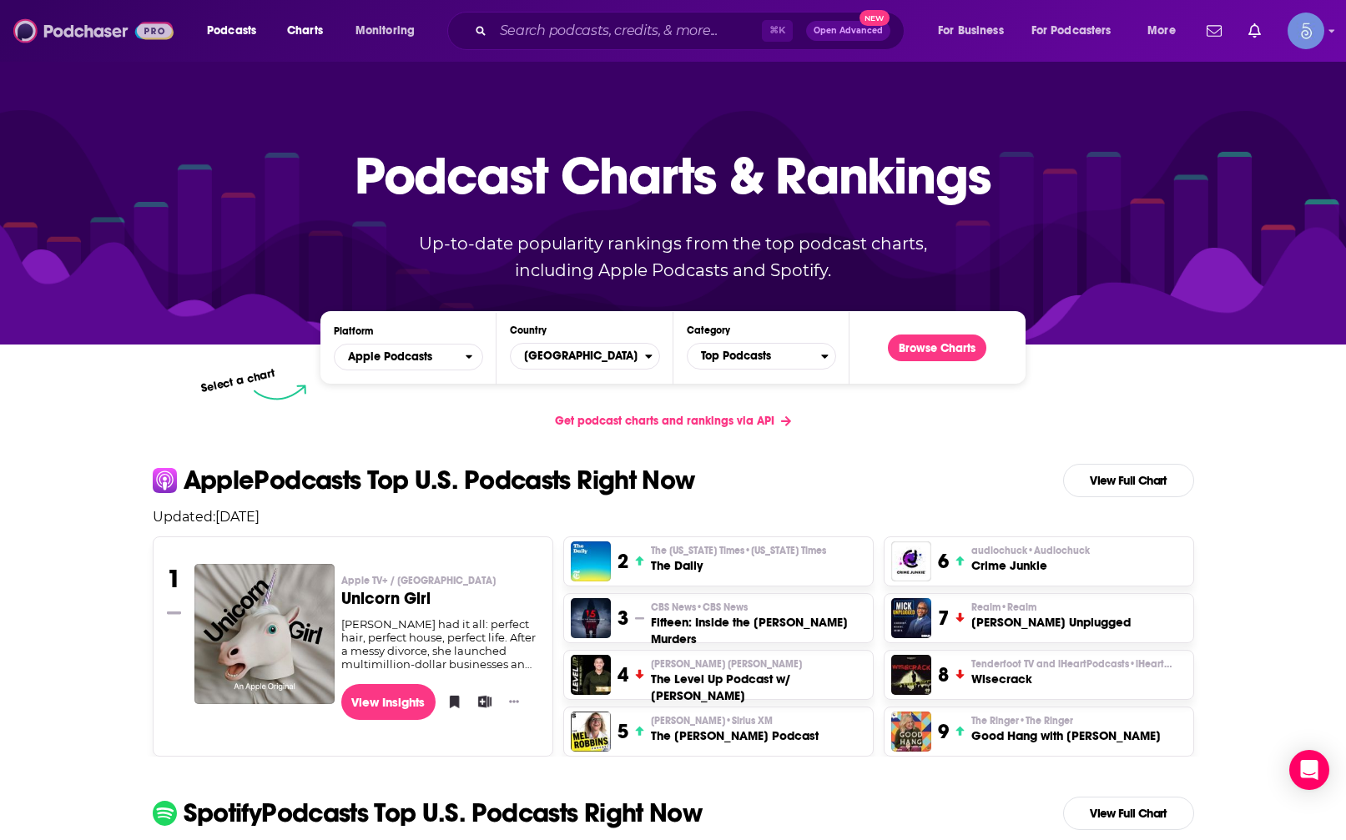
click at [83, 25] on img at bounding box center [93, 31] width 160 height 32
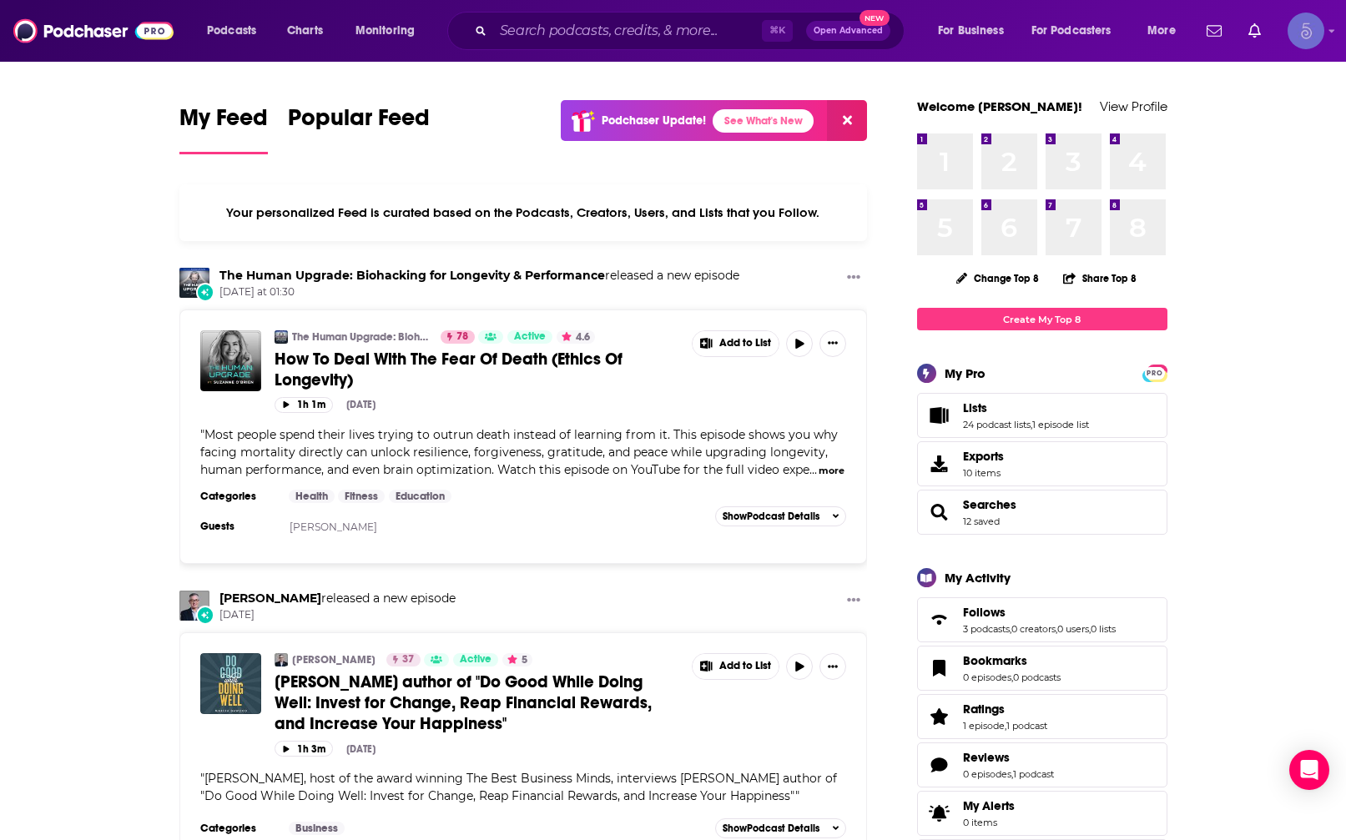
click at [1311, 33] on img "Logged in as Spiral5-G1" at bounding box center [1306, 31] width 37 height 37
click at [231, 38] on span "Podcasts" at bounding box center [231, 30] width 49 height 23
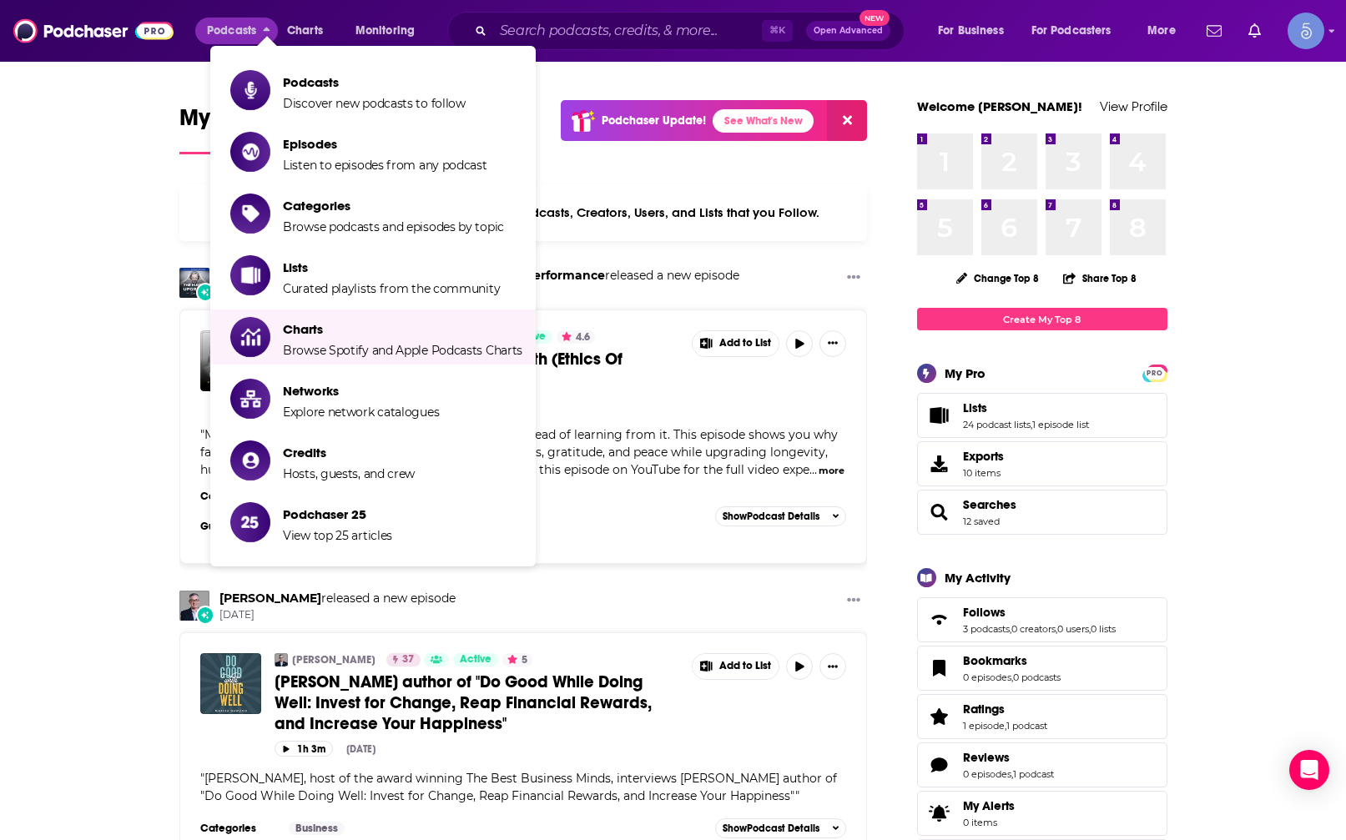
click at [346, 313] on li "Charts Browse Spotify and Apple Podcasts Charts" at bounding box center [372, 337] width 325 height 55
click at [348, 340] on span "Charts Browse Spotify and Apple Podcasts Charts" at bounding box center [403, 337] width 240 height 42
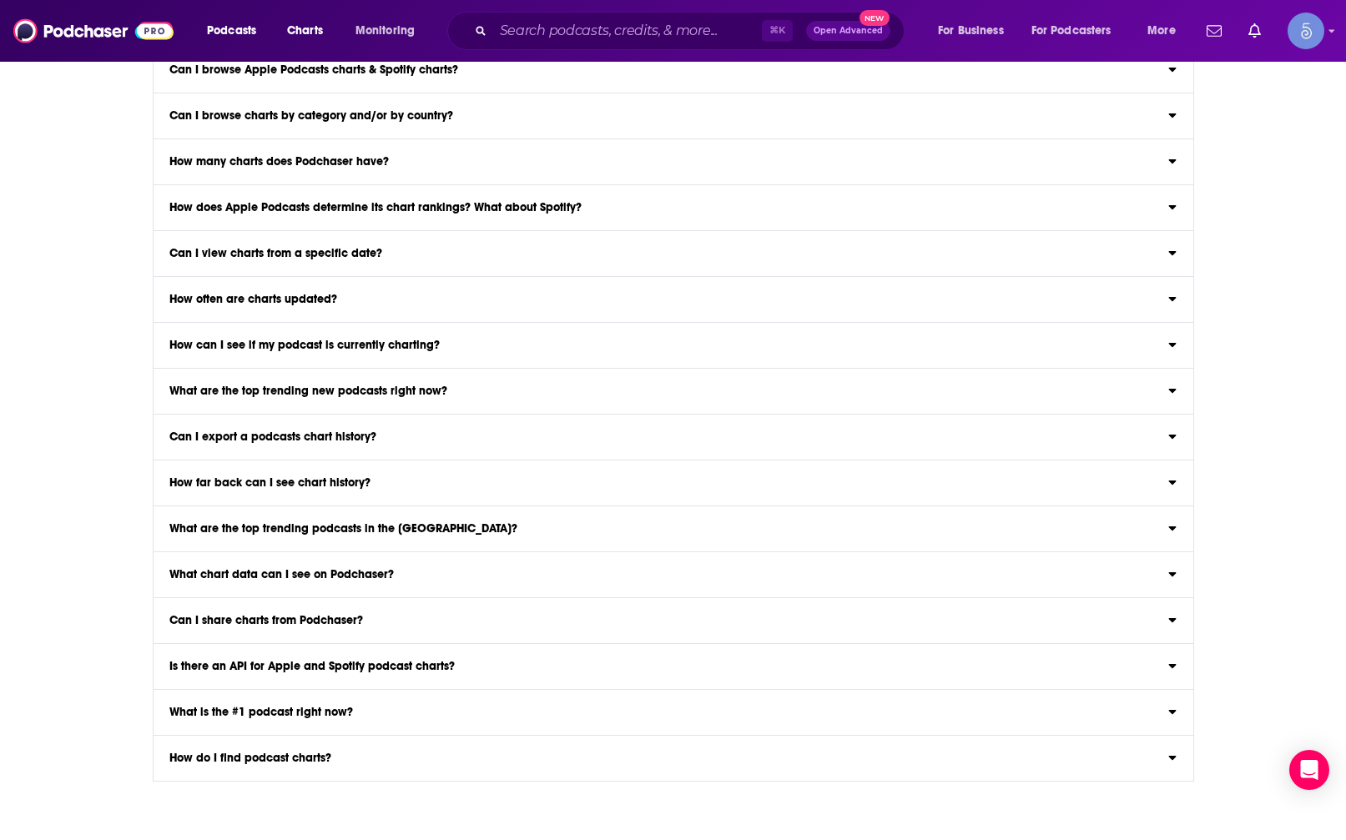
scroll to position [1034, 0]
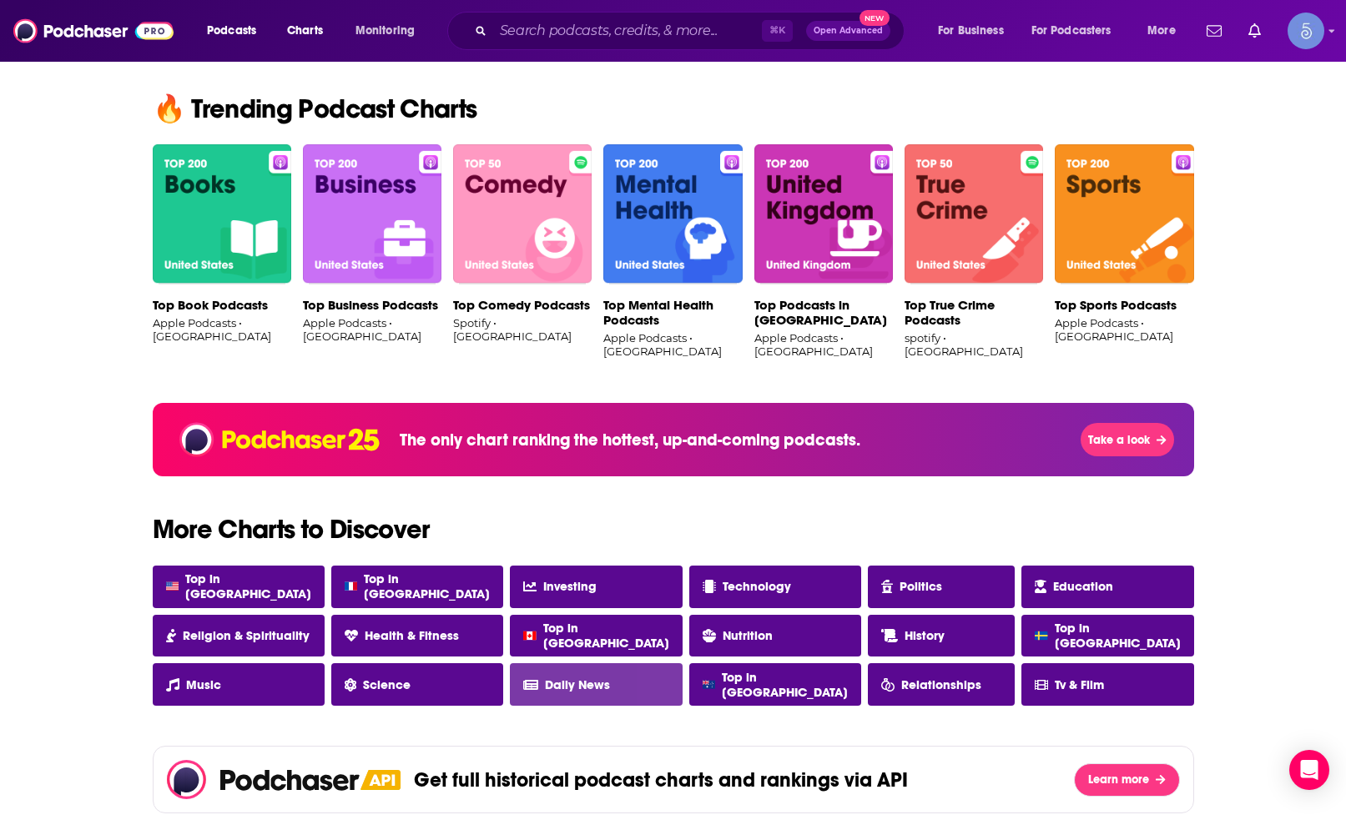
click at [537, 683] on icon at bounding box center [530, 684] width 15 height 13
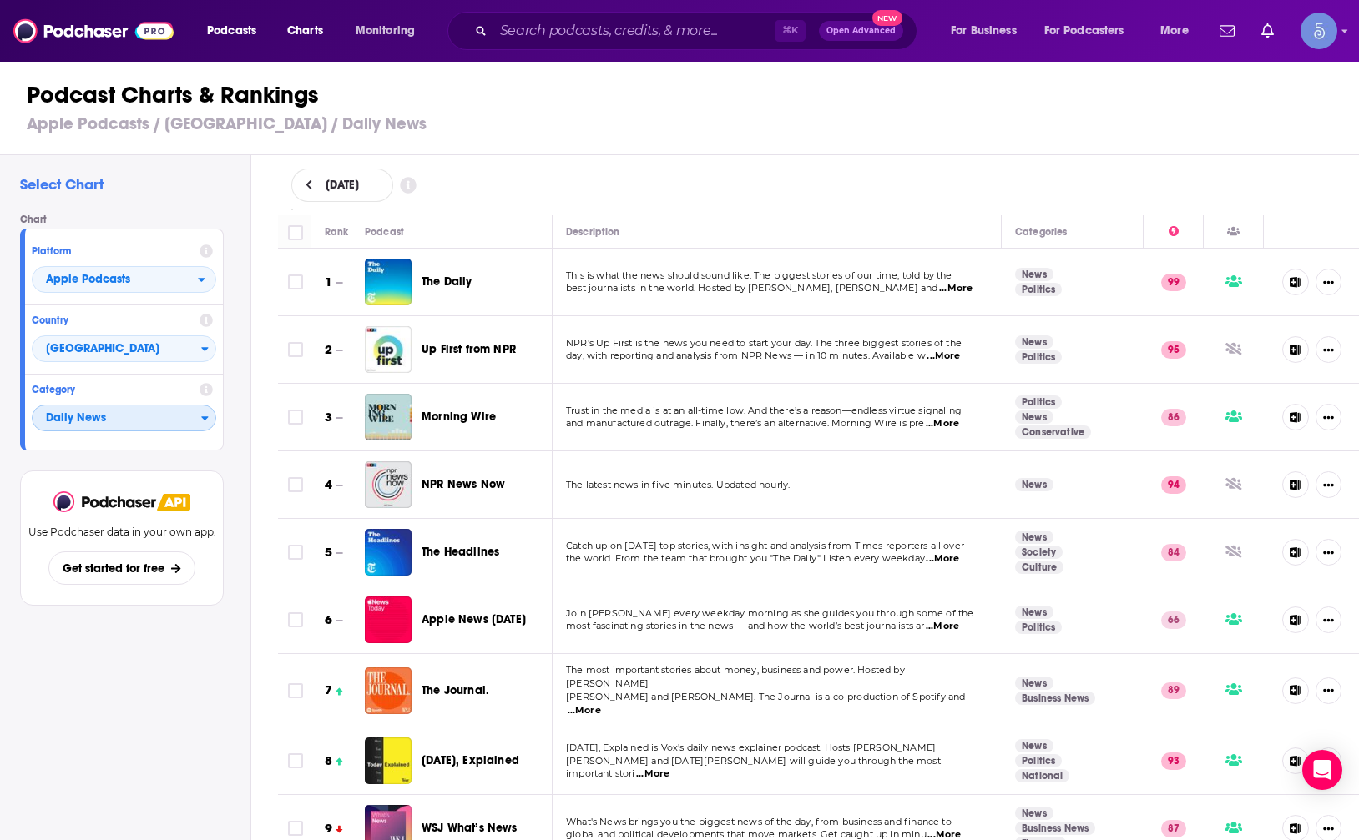
click at [138, 415] on span "Daily News" at bounding box center [117, 419] width 169 height 28
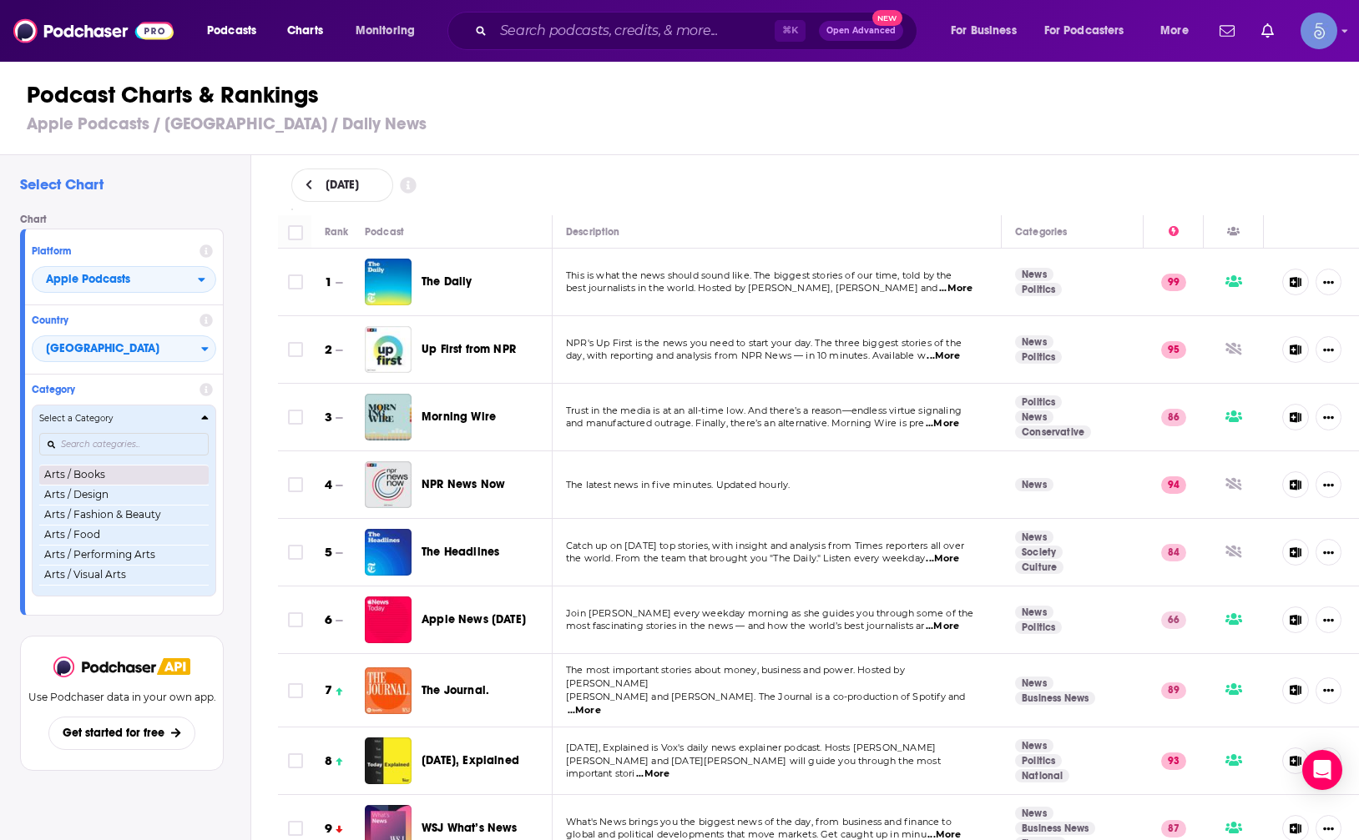
scroll to position [66, 0]
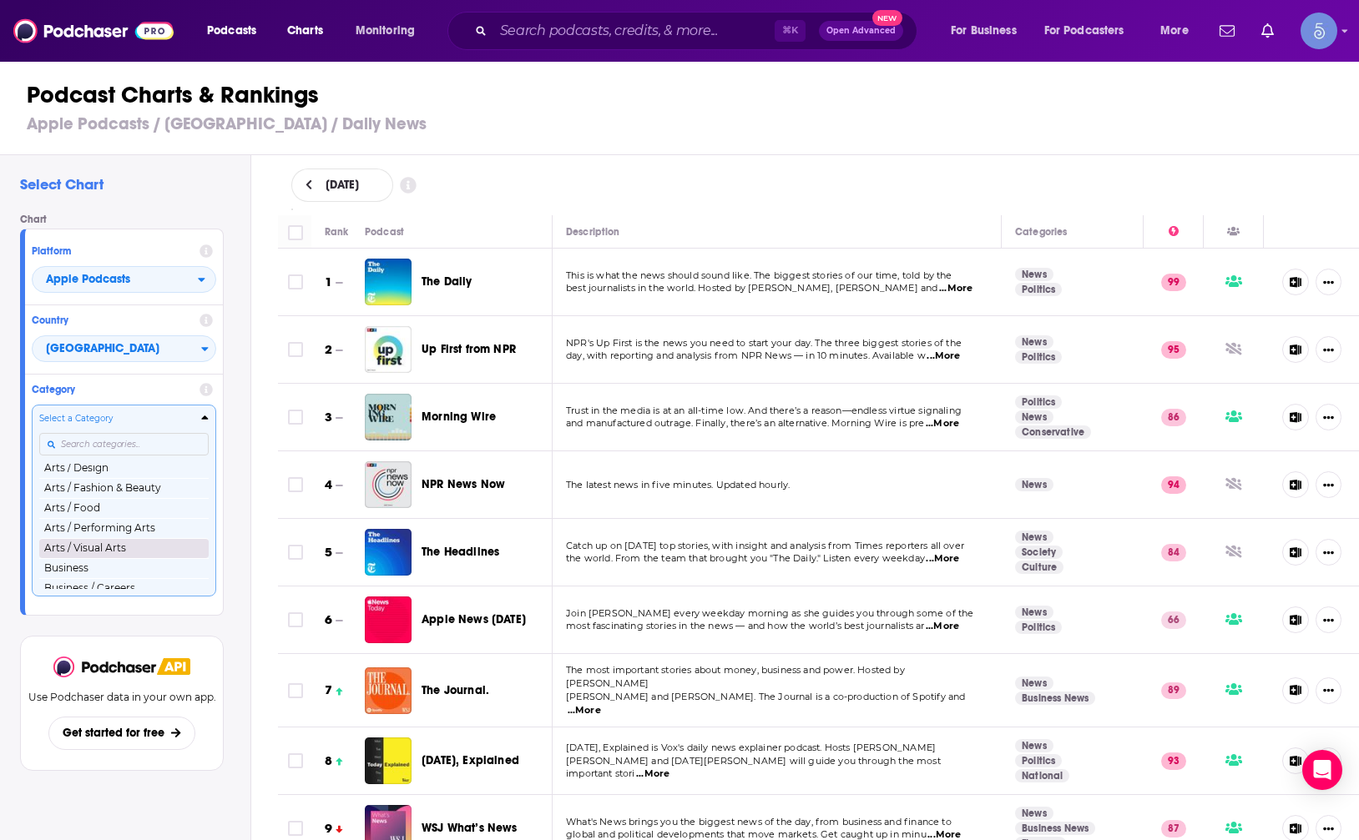
click at [146, 543] on button "Arts / Visual Arts" at bounding box center [123, 548] width 169 height 20
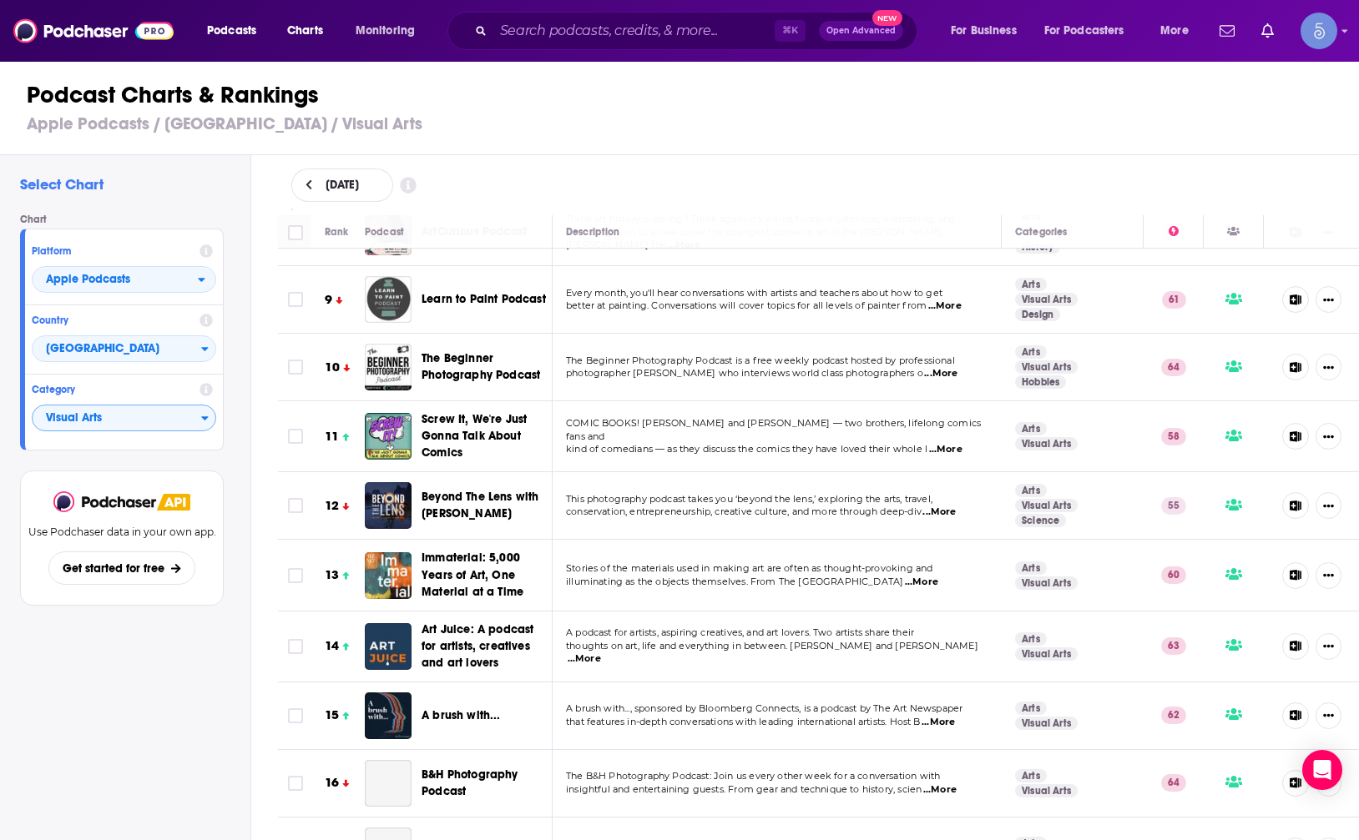
scroll to position [527, 0]
click at [134, 443] on div "Category Visual Arts" at bounding box center [124, 409] width 198 height 68
click at [121, 428] on span "Visual Arts" at bounding box center [117, 419] width 169 height 28
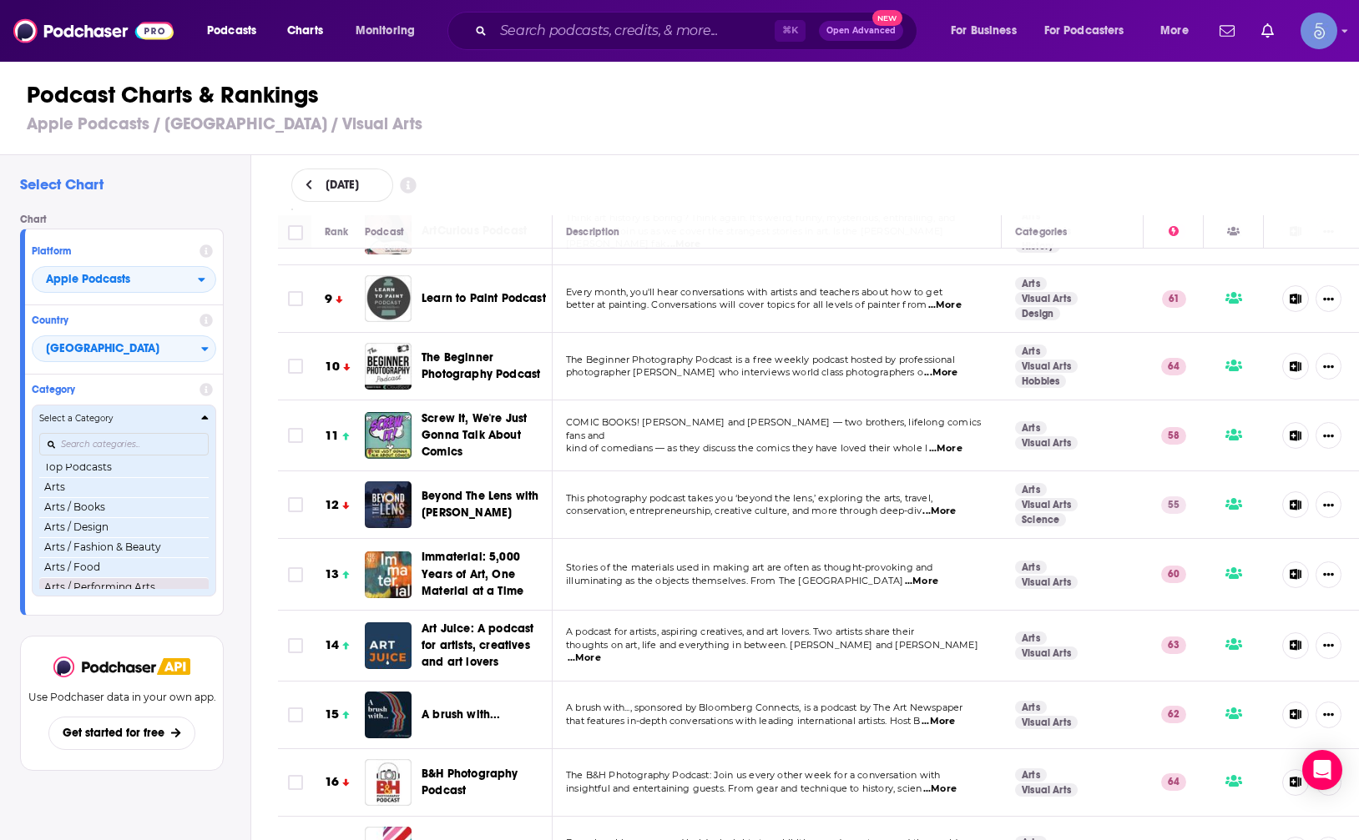
scroll to position [0, 0]
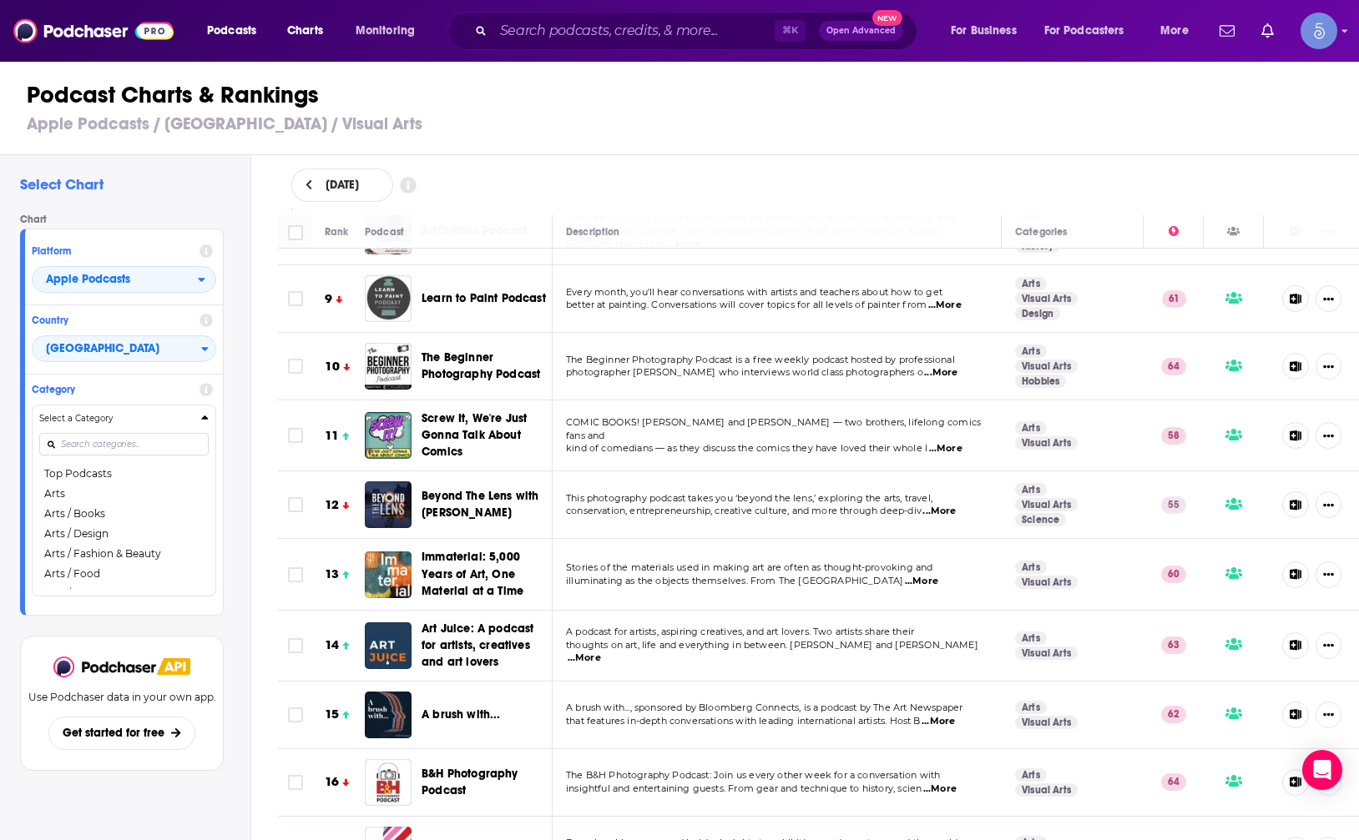
click at [266, 548] on div "Rank Podcast Description Categories 146 The Art Angle A weekly podcast that bri…" at bounding box center [819, 529] width 1108 height 628
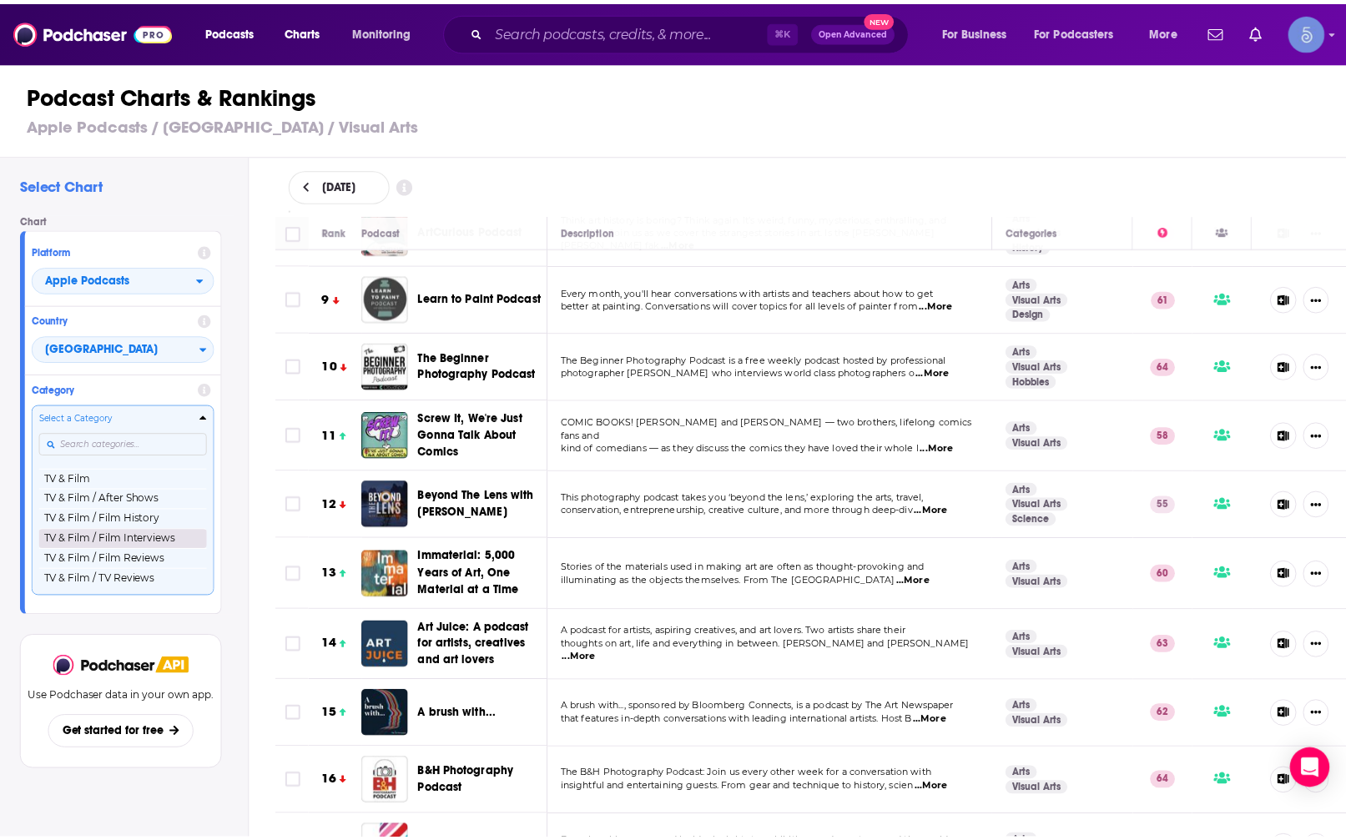
scroll to position [2143, 0]
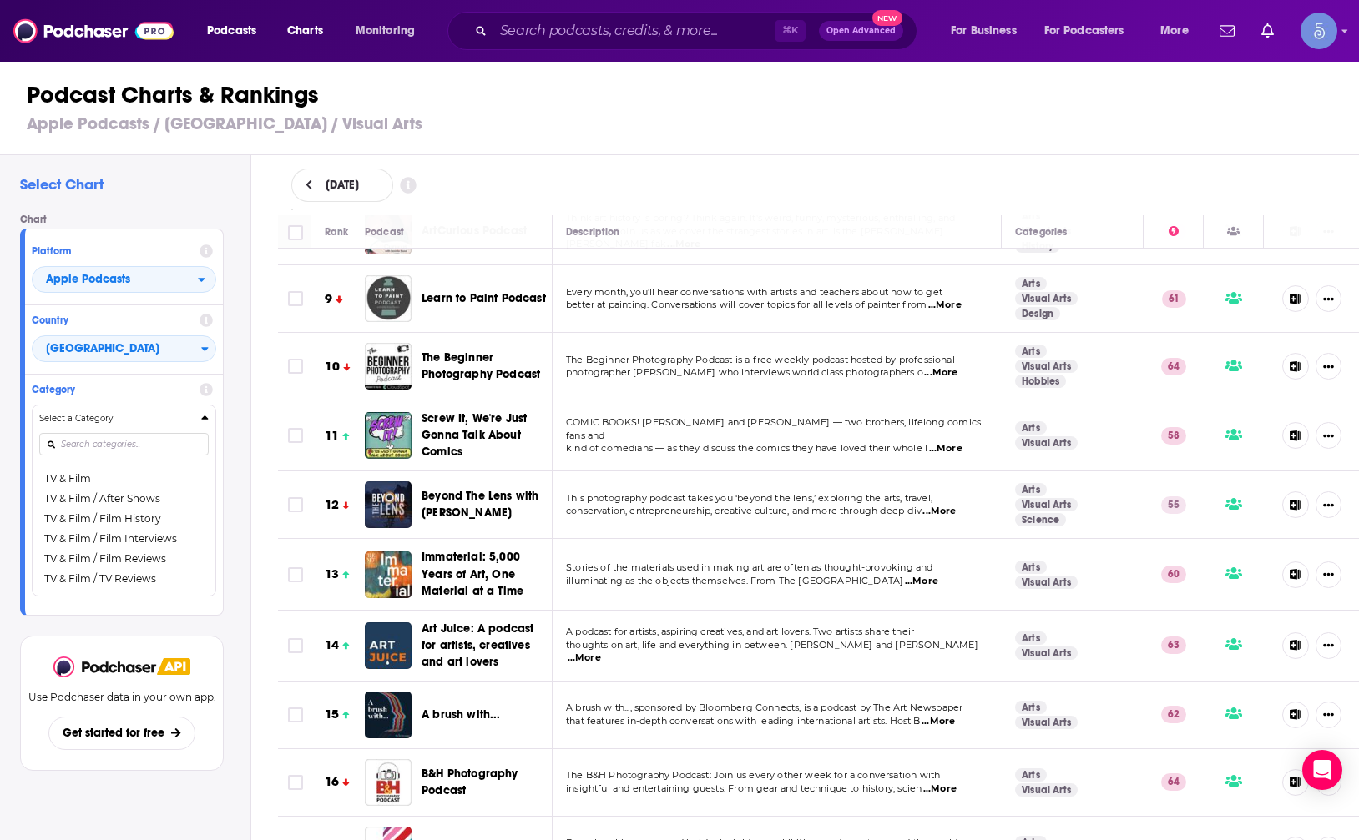
click at [272, 602] on div "Rank Podcast Description Categories 146 The Art Angle A weekly podcast that bri…" at bounding box center [819, 529] width 1108 height 628
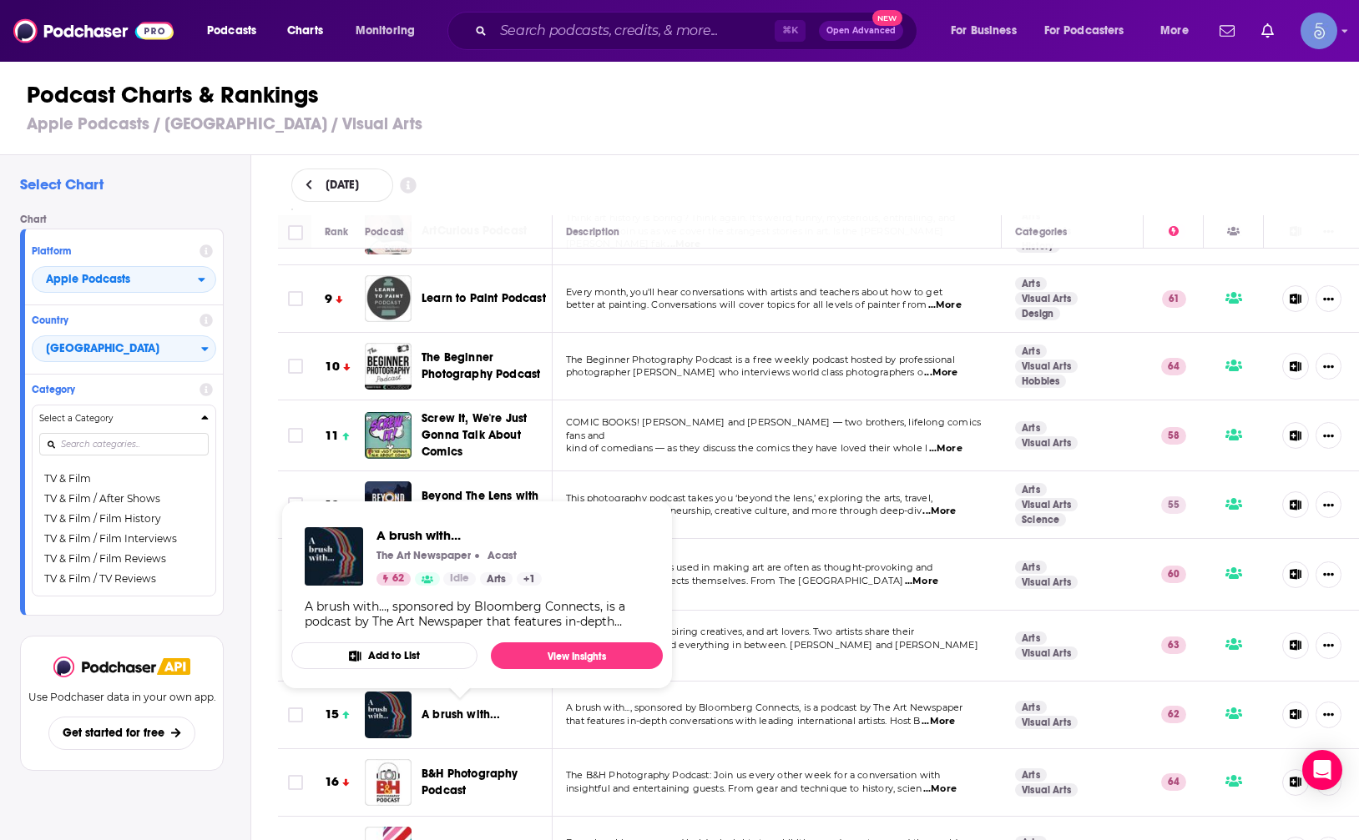
click at [465, 719] on span "A brush with..." at bounding box center [460, 715] width 79 height 14
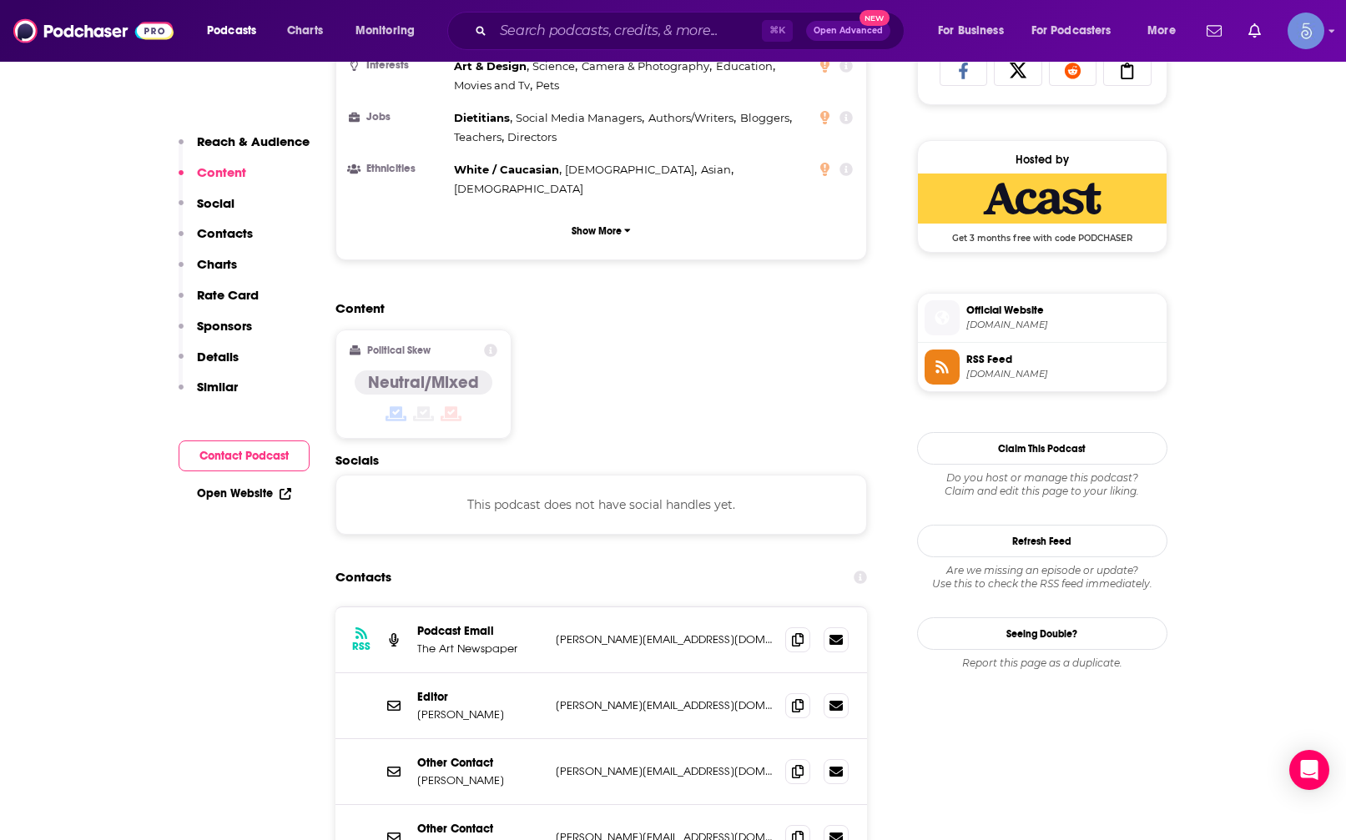
scroll to position [1178, 0]
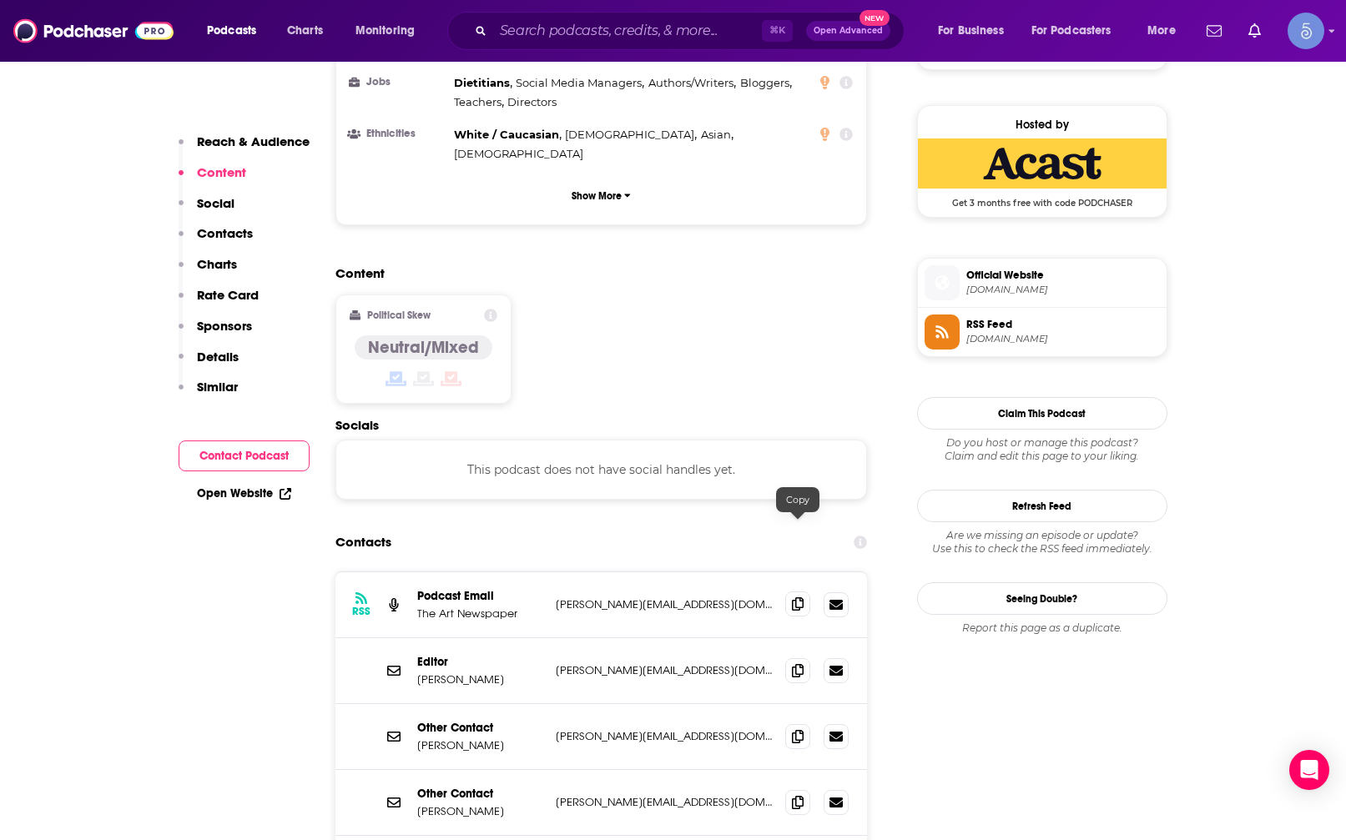
click at [792, 598] on icon at bounding box center [798, 604] width 12 height 13
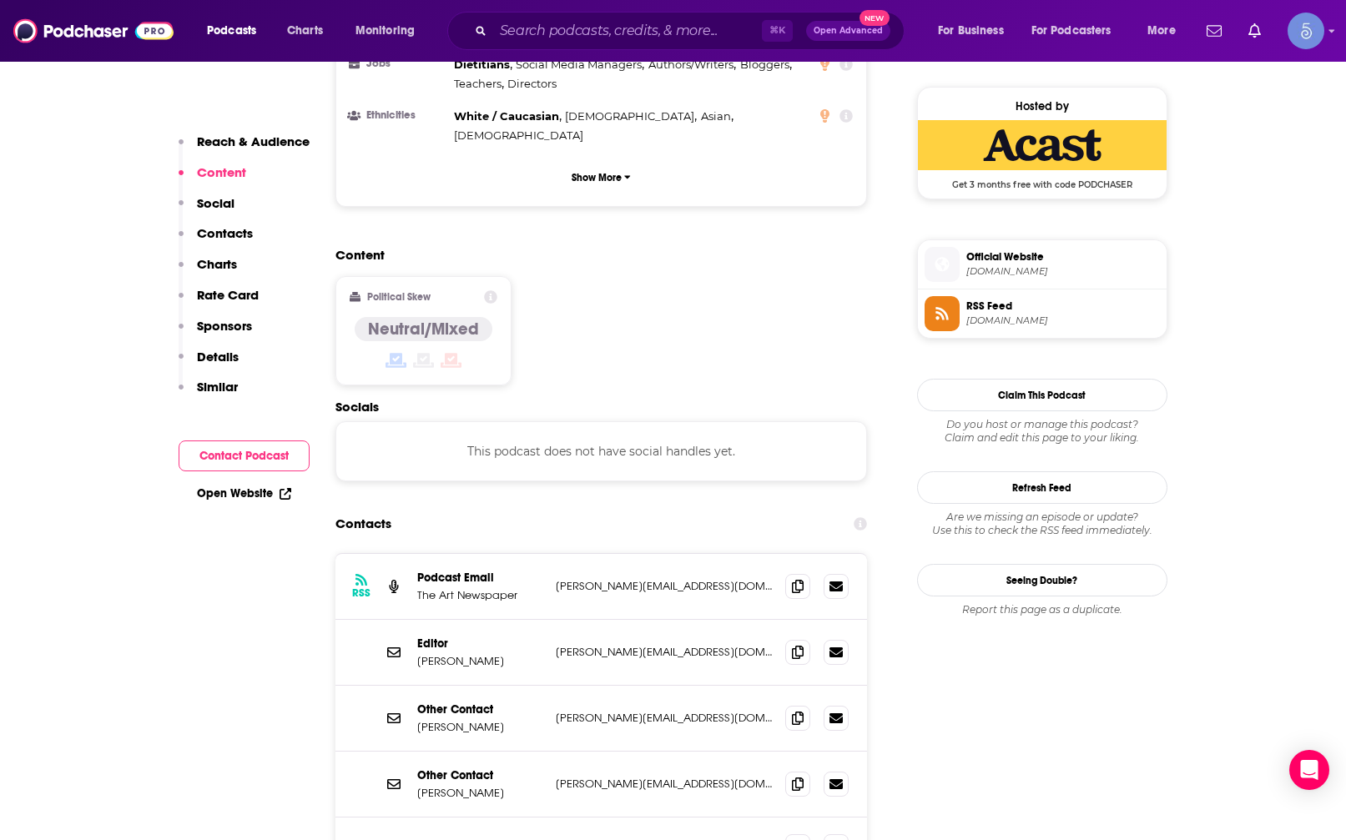
scroll to position [1208, 0]
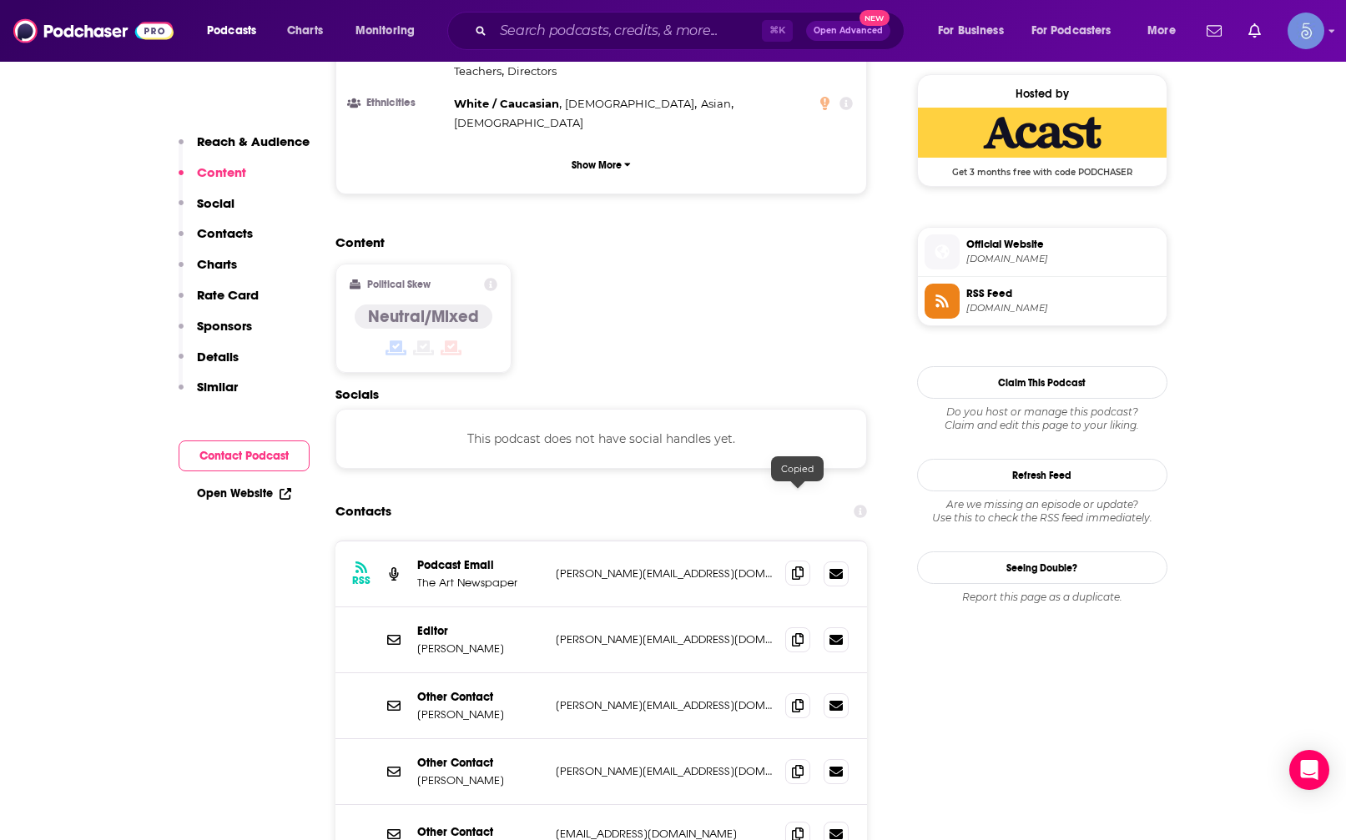
click at [801, 567] on icon at bounding box center [798, 573] width 12 height 13
click at [790, 235] on div "Content Political Skew Neutral/Mixed" at bounding box center [601, 311] width 532 height 152
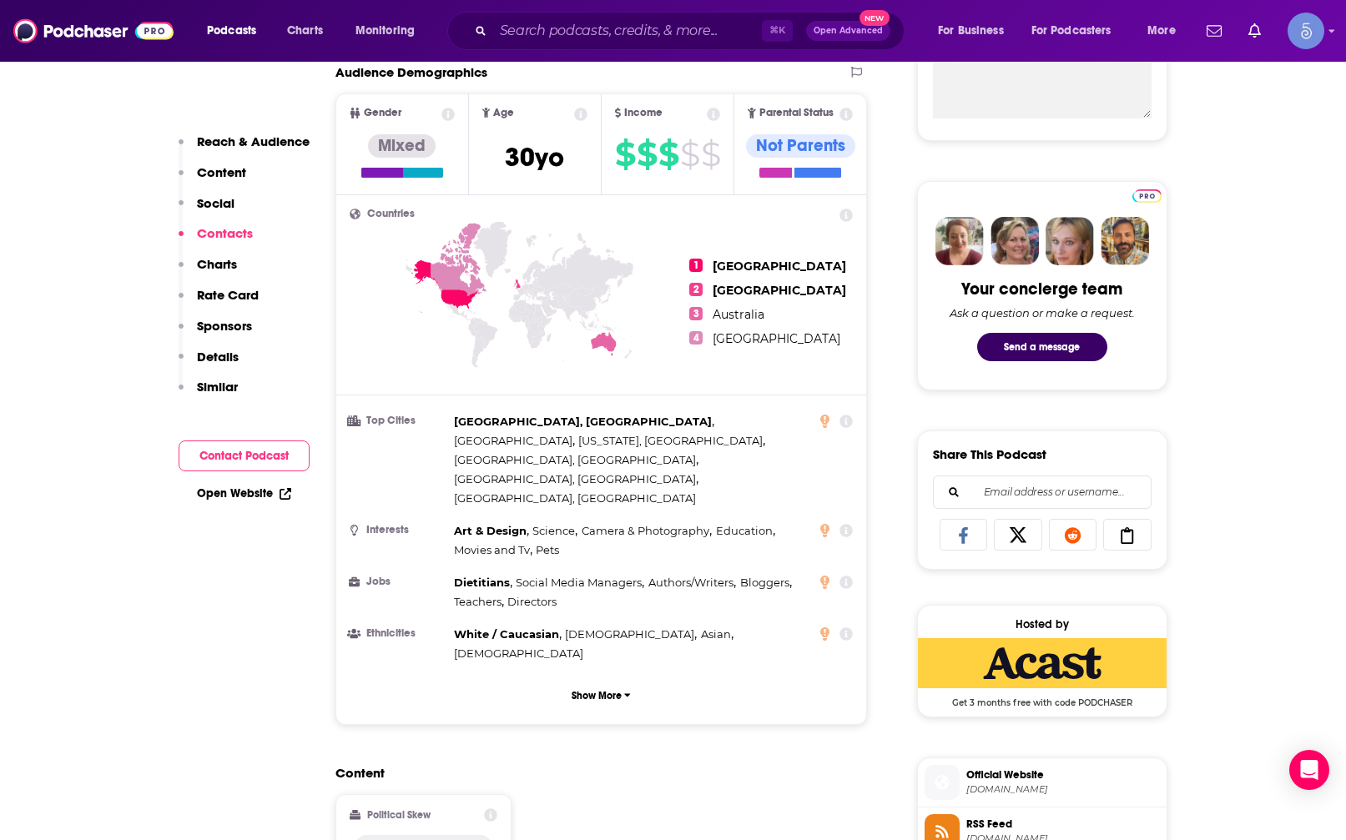
scroll to position [0, 0]
